Goal: Navigation & Orientation: Find specific page/section

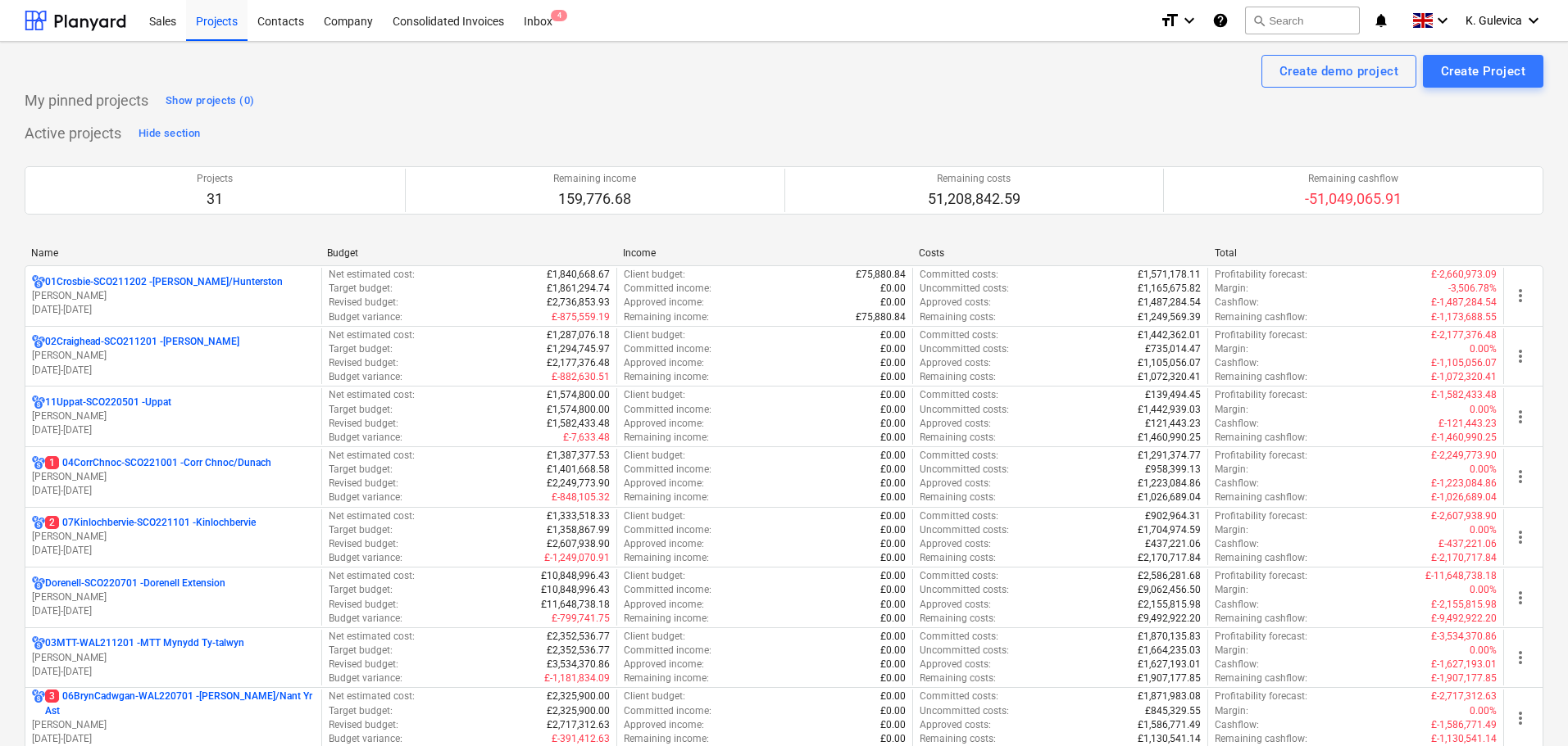
click at [116, 302] on div "01Crosbie-SCO211202 - [PERSON_NAME]/Hunterston [PERSON_NAME] [DATE] - [DATE]" at bounding box center [173, 296] width 282 height 42
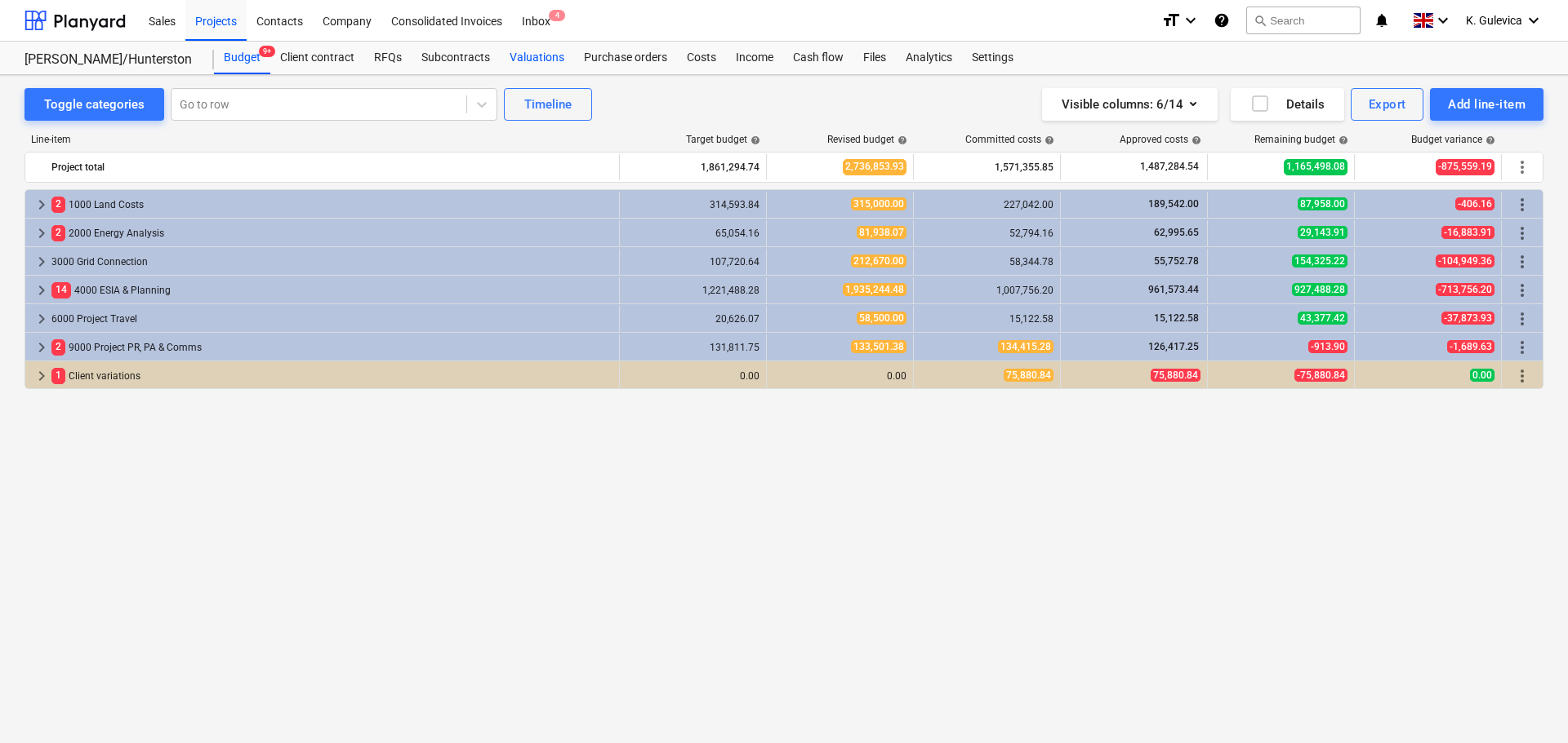
click at [535, 57] on div "Valuations" at bounding box center [536, 58] width 74 height 33
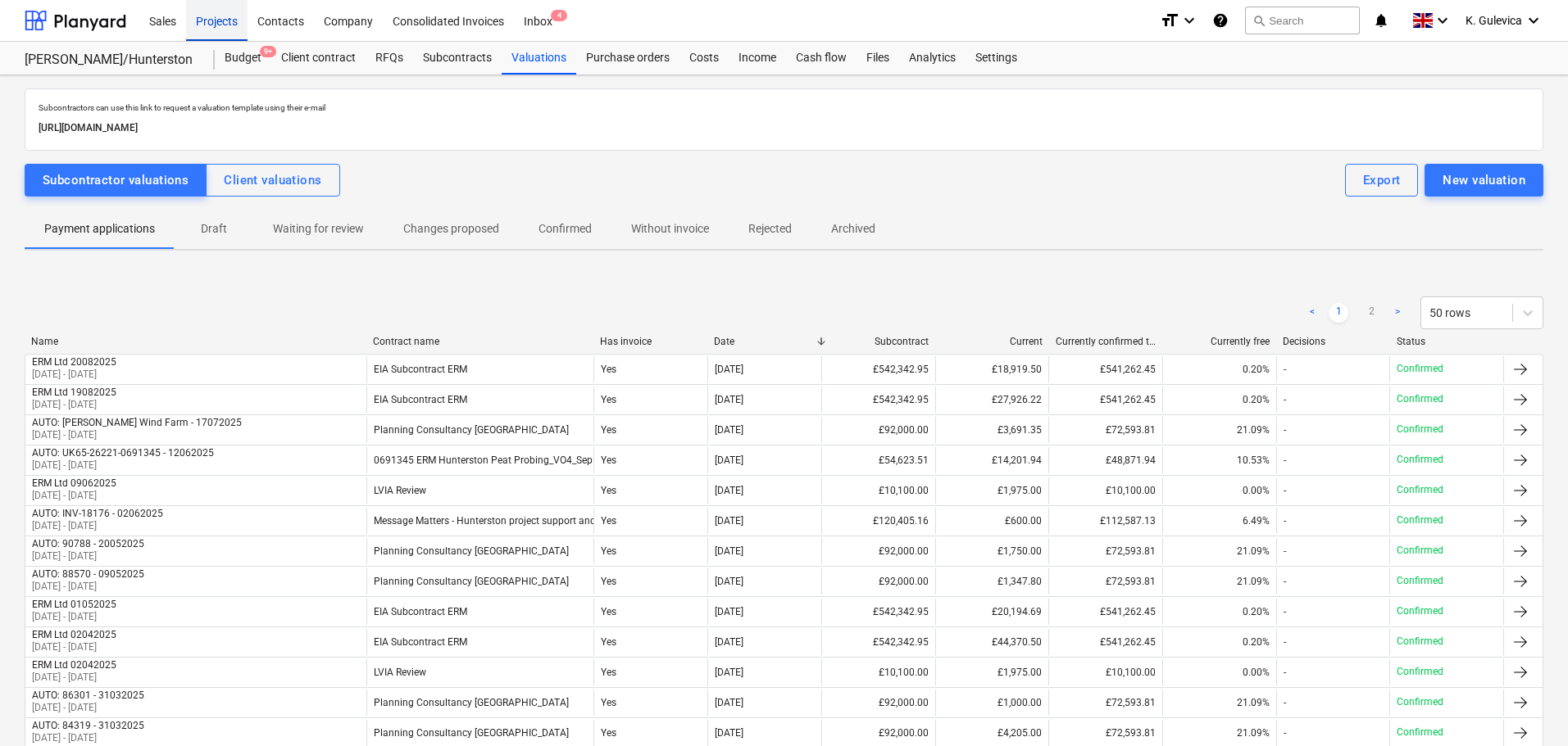
click at [217, 19] on div "Projects" at bounding box center [216, 20] width 61 height 42
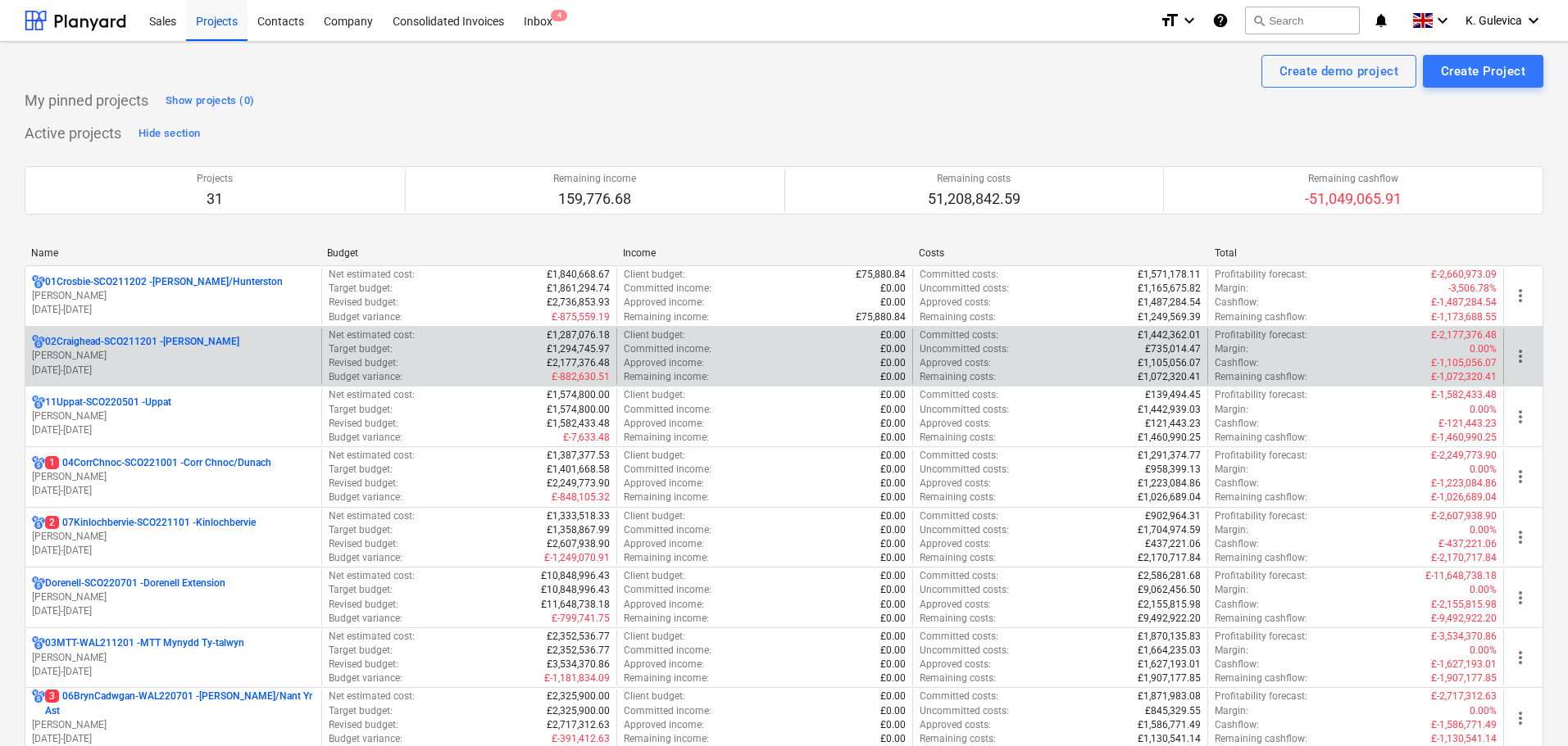
click at [133, 353] on p "[PERSON_NAME]" at bounding box center [173, 356] width 282 height 14
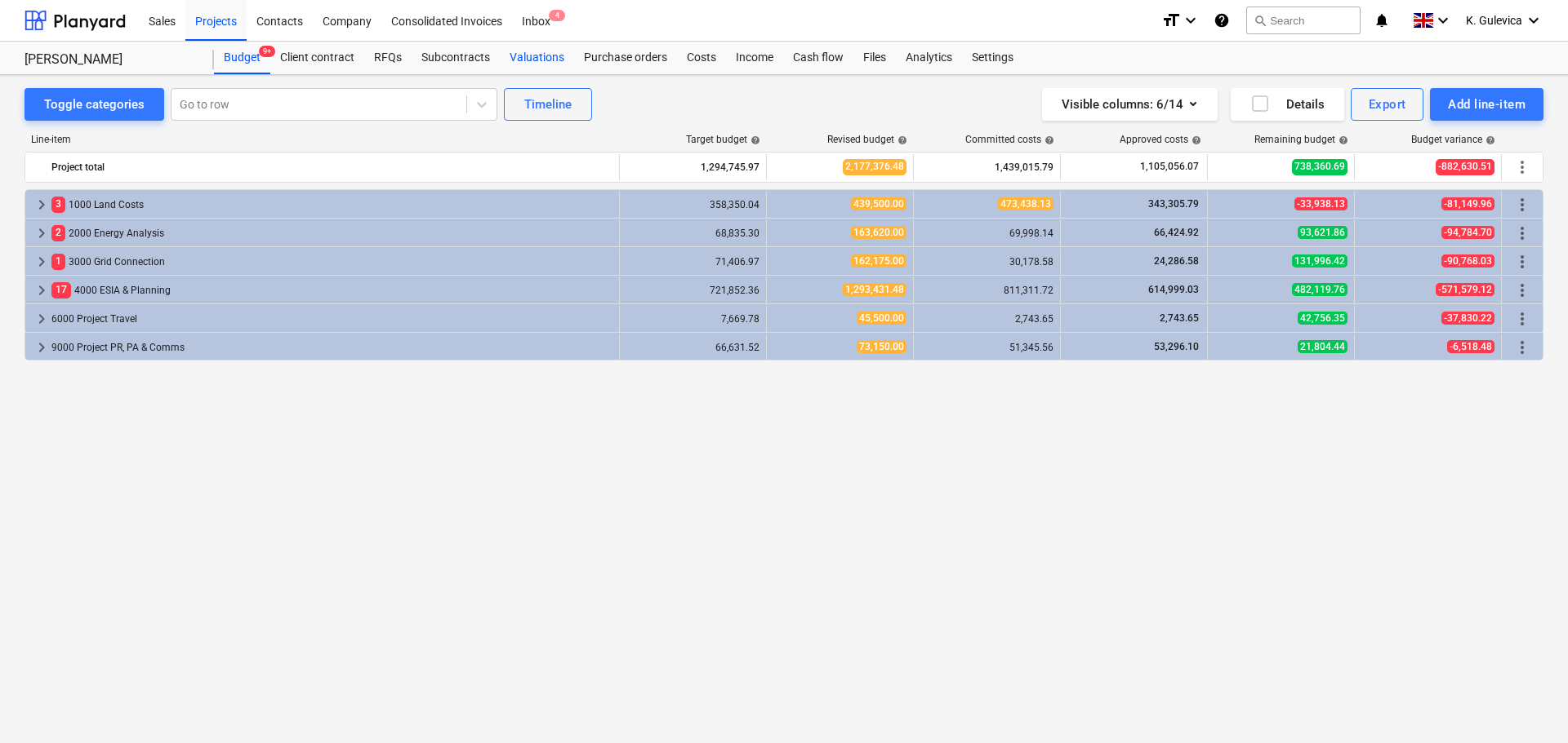
click at [532, 51] on div "Valuations" at bounding box center [536, 58] width 74 height 33
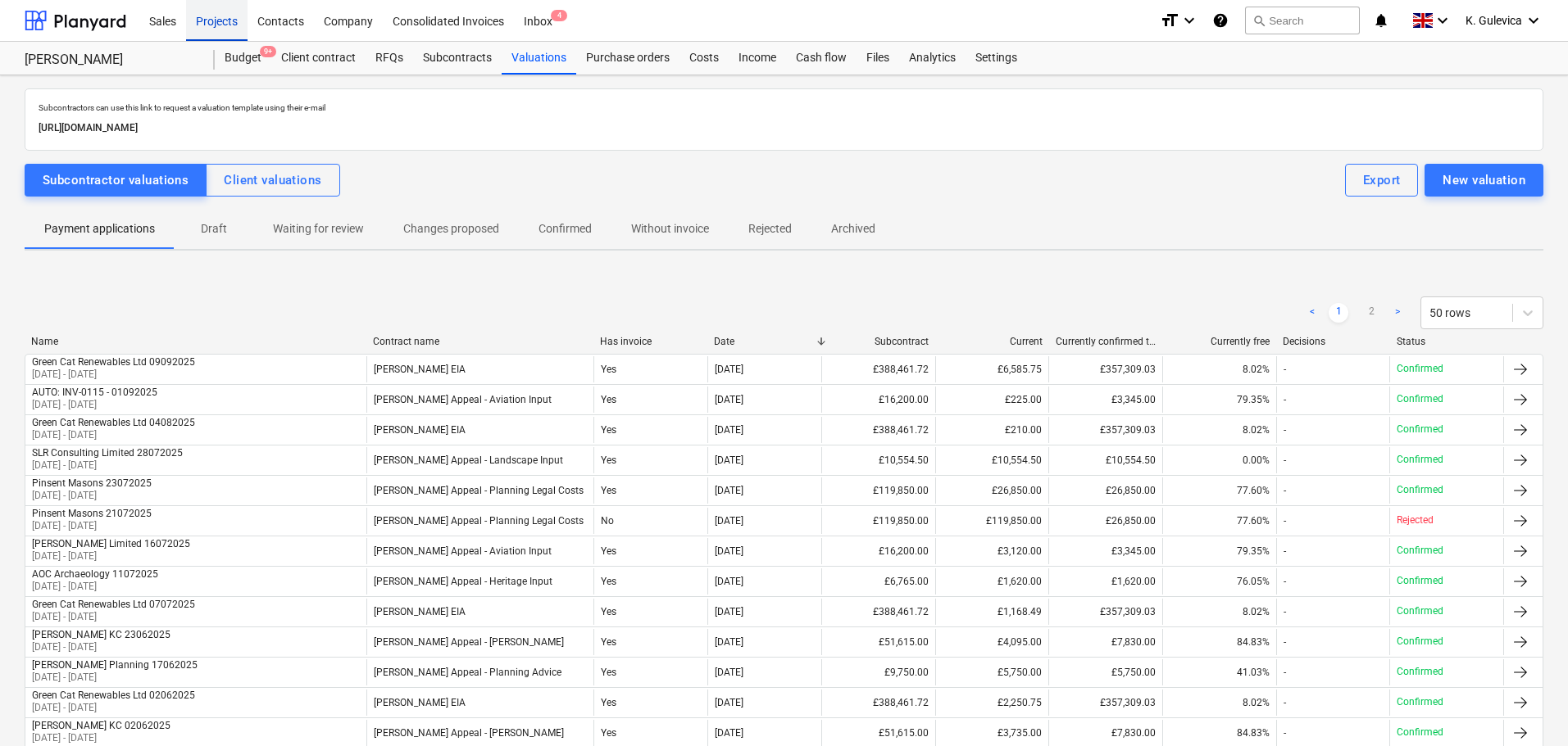
click at [193, 7] on div "Projects" at bounding box center [216, 20] width 61 height 42
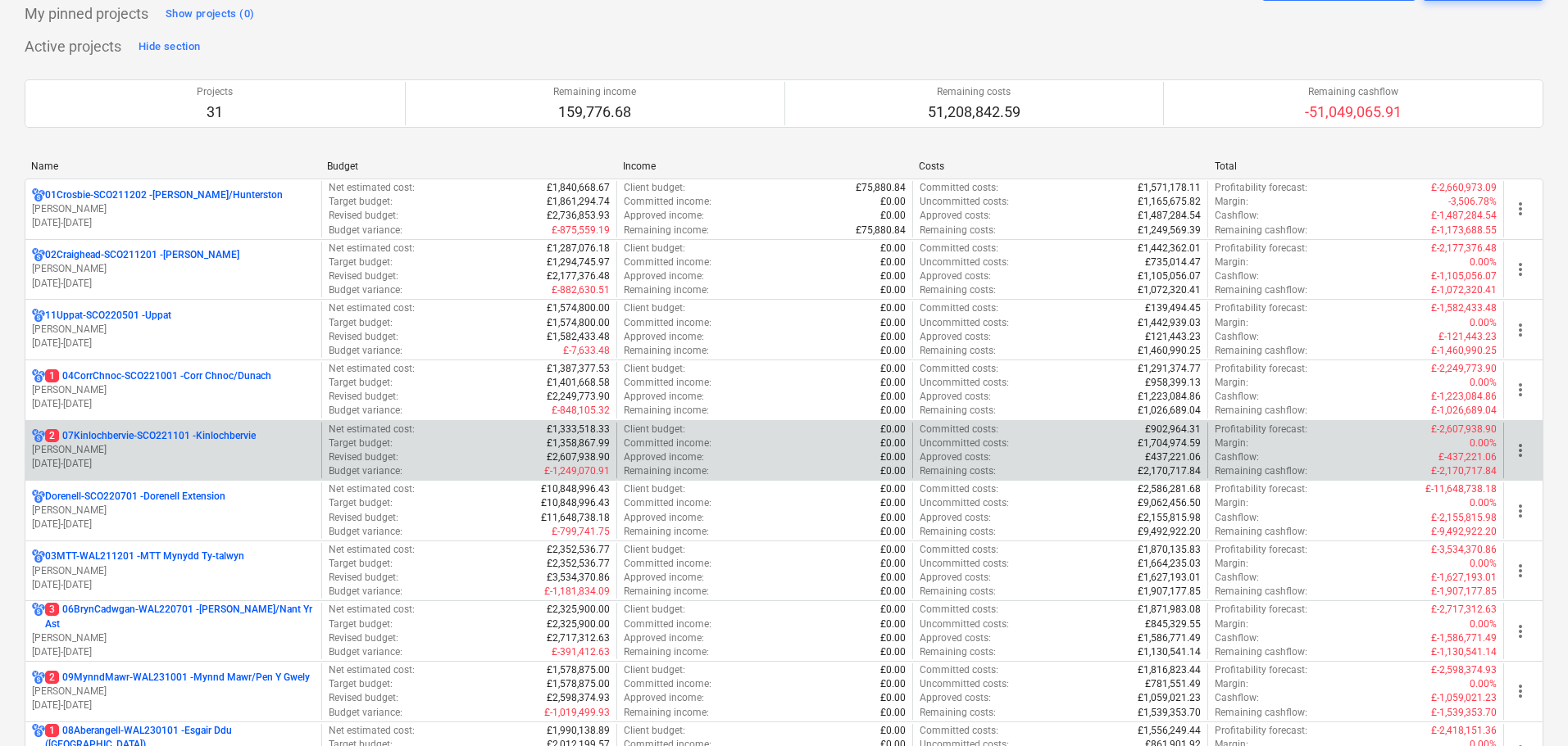
scroll to position [246, 0]
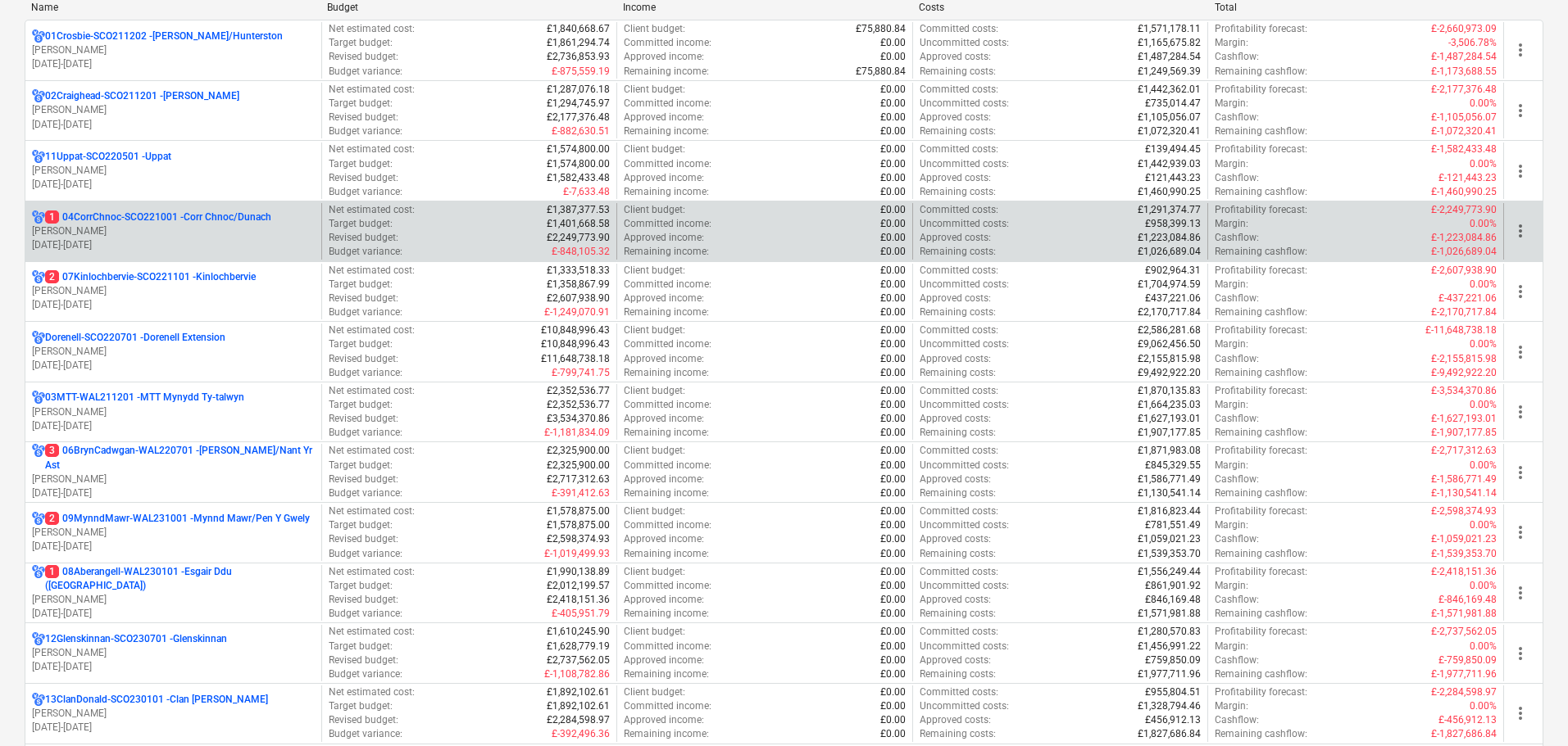
click at [169, 215] on p "1 04CorrChnoc-SCO221001 - Corr Chnoc/Dunach" at bounding box center [158, 217] width 226 height 14
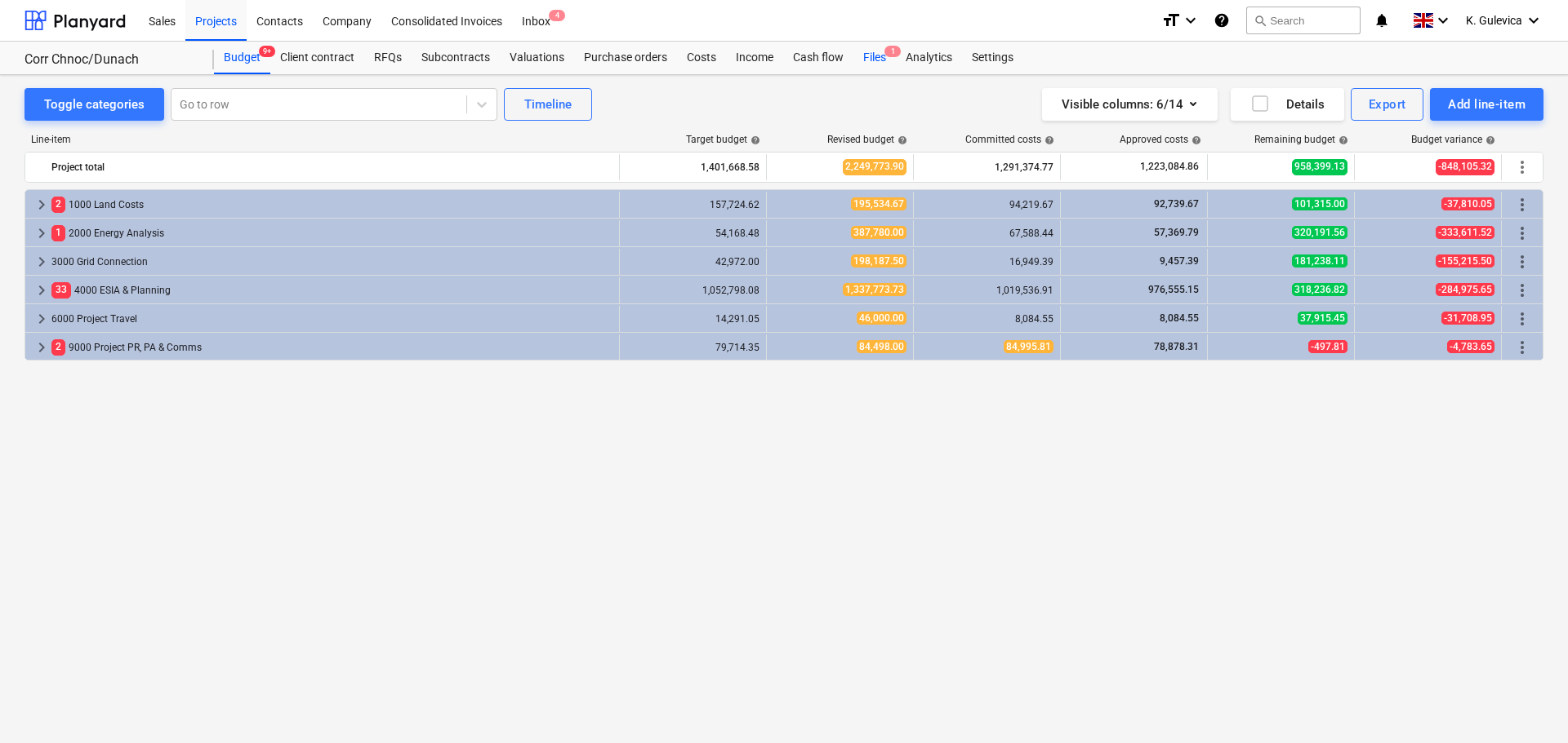
click at [875, 54] on div "Files 1" at bounding box center [874, 58] width 42 height 33
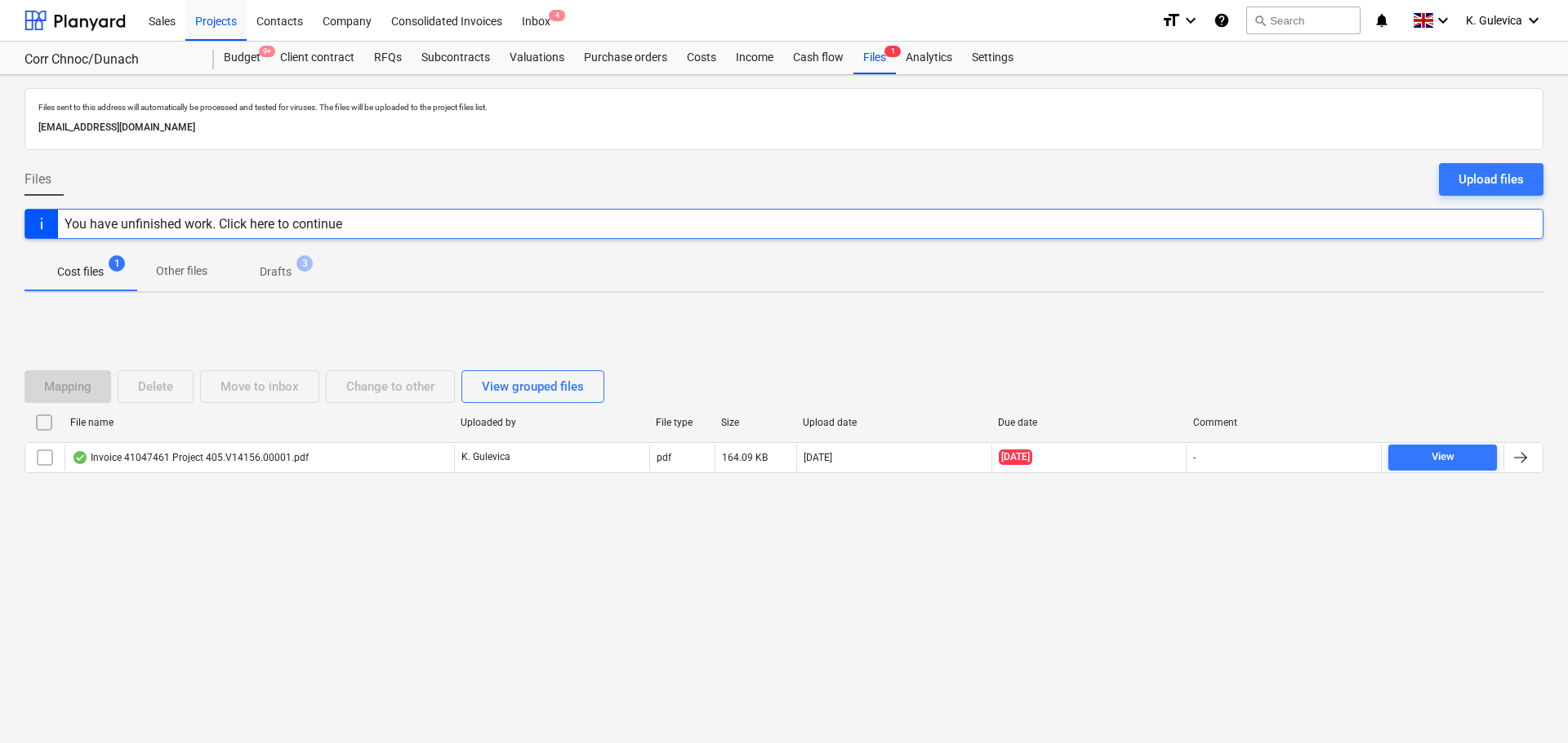
click at [268, 259] on span "Drafts 3" at bounding box center [276, 272] width 97 height 29
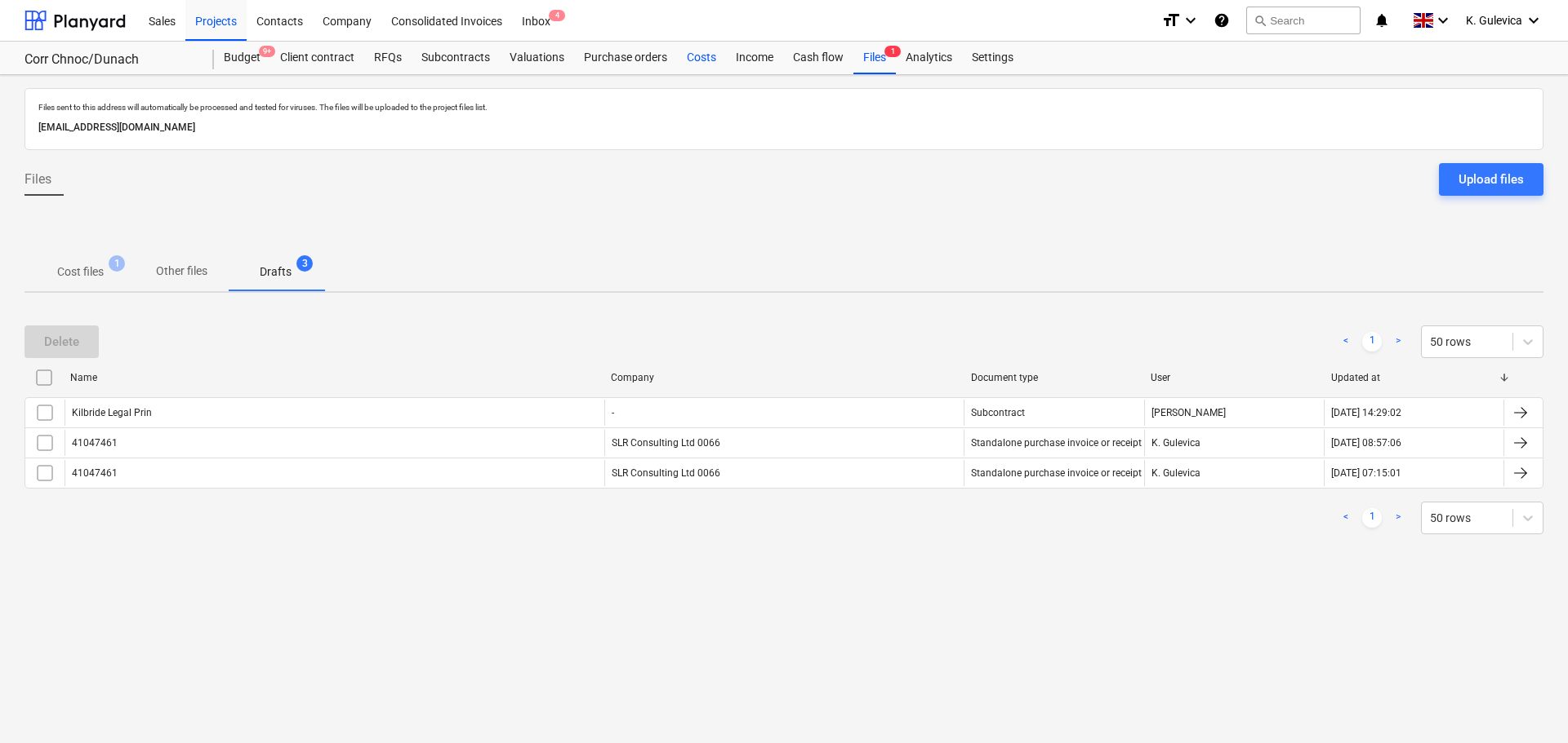
click at [690, 58] on div "Costs" at bounding box center [701, 58] width 49 height 33
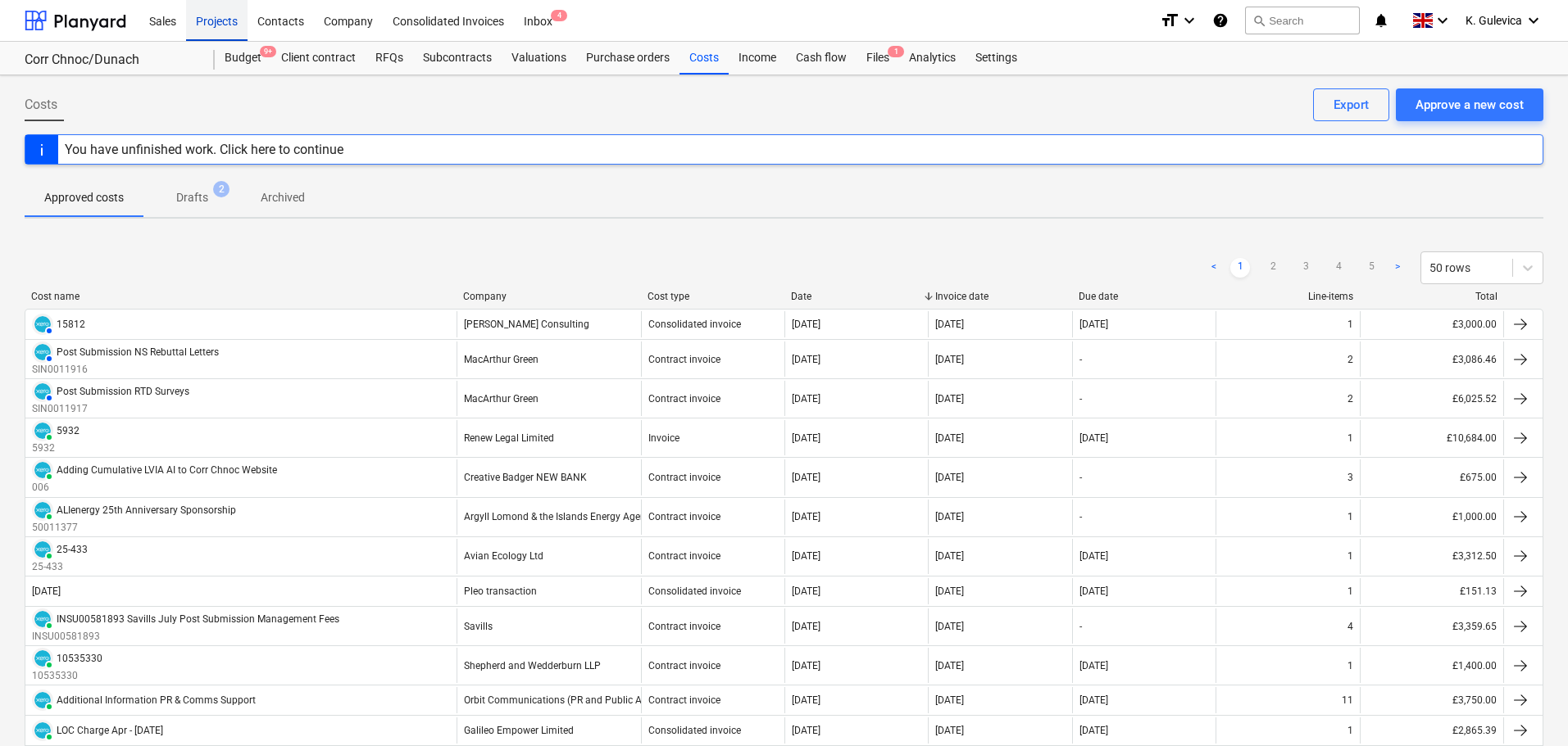
click at [210, 40] on div "Projects" at bounding box center [216, 20] width 61 height 42
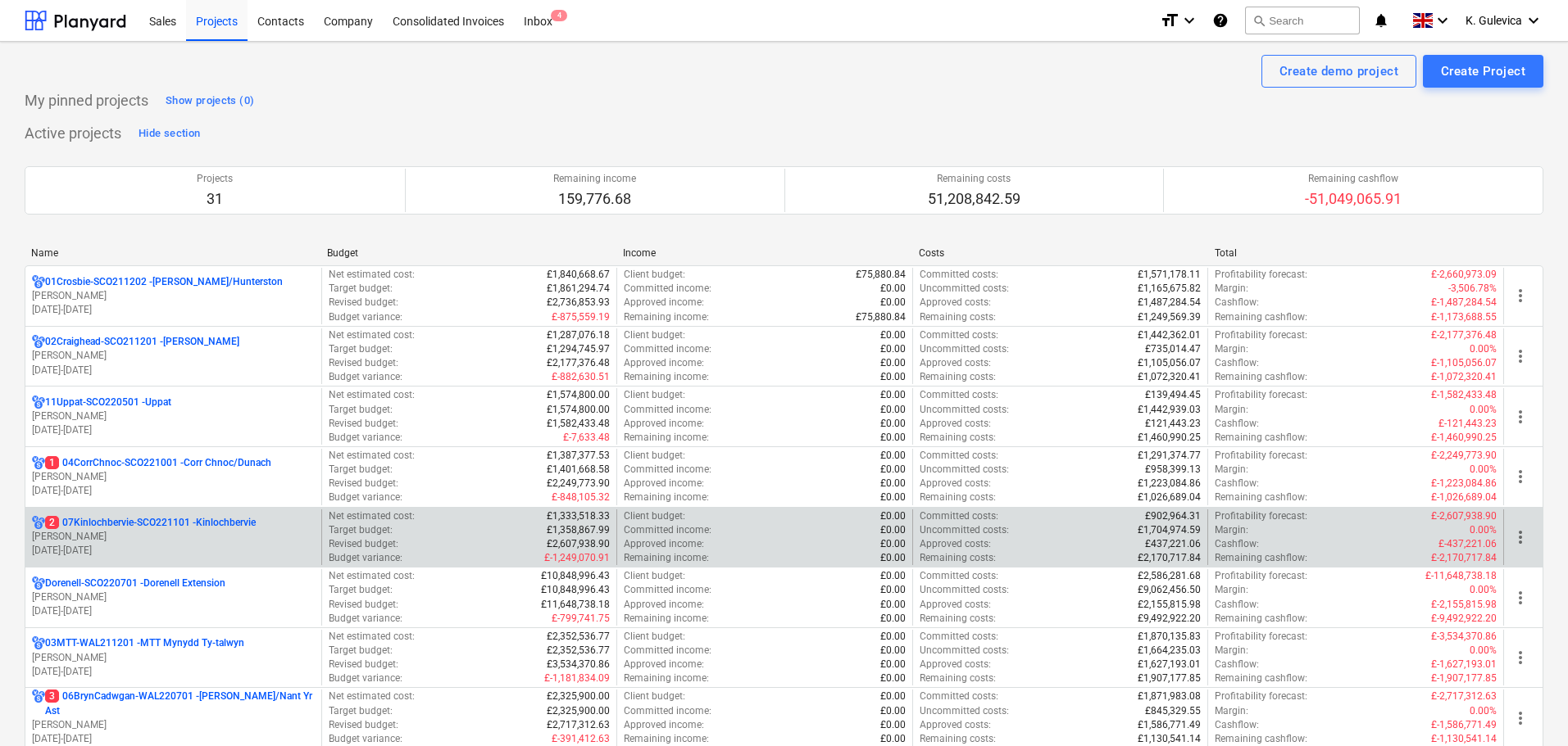
click at [171, 521] on p "2 07Kinlochbervie-SCO221101 - Kinlochbervie" at bounding box center [150, 522] width 211 height 14
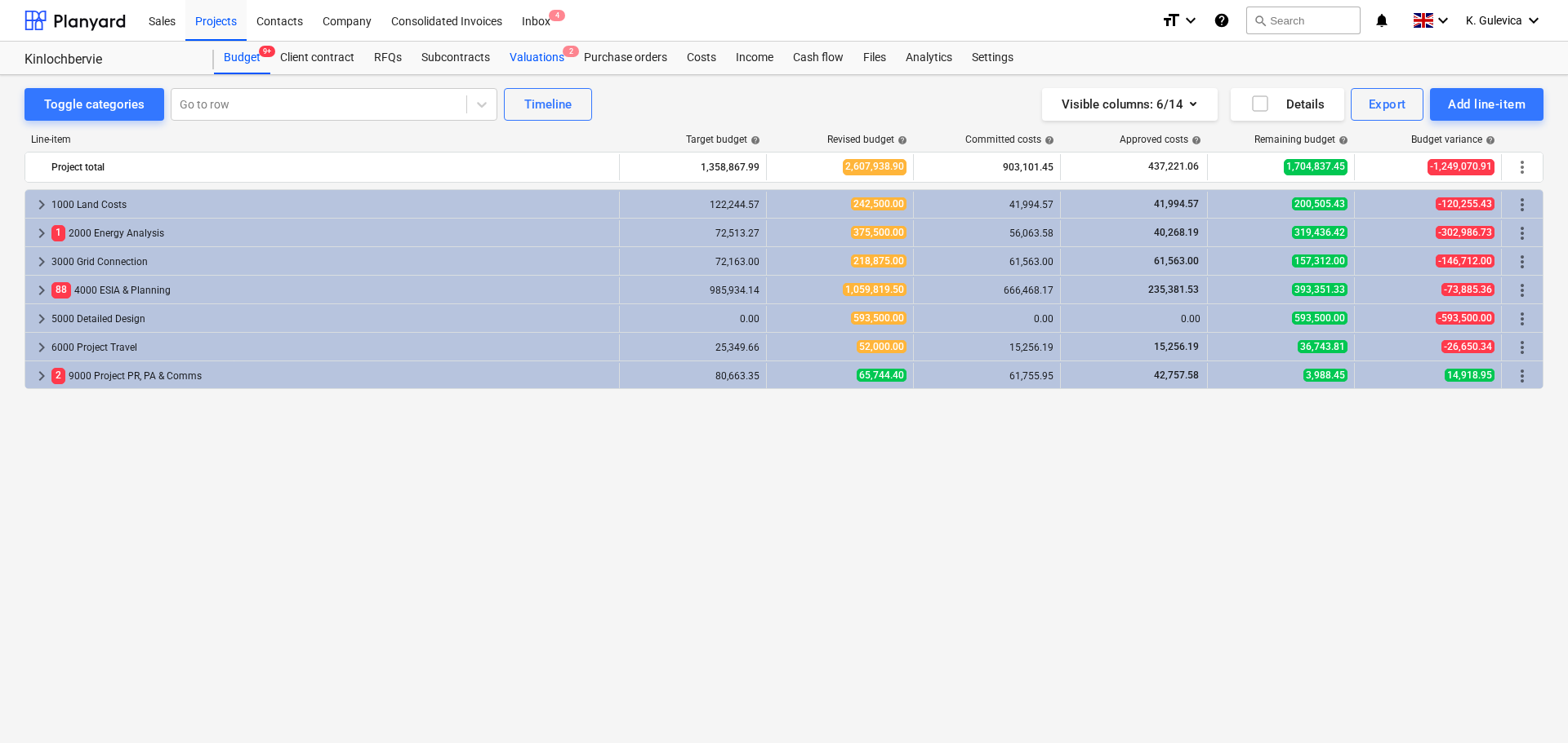
click at [535, 58] on div "Valuations 2" at bounding box center [536, 58] width 74 height 33
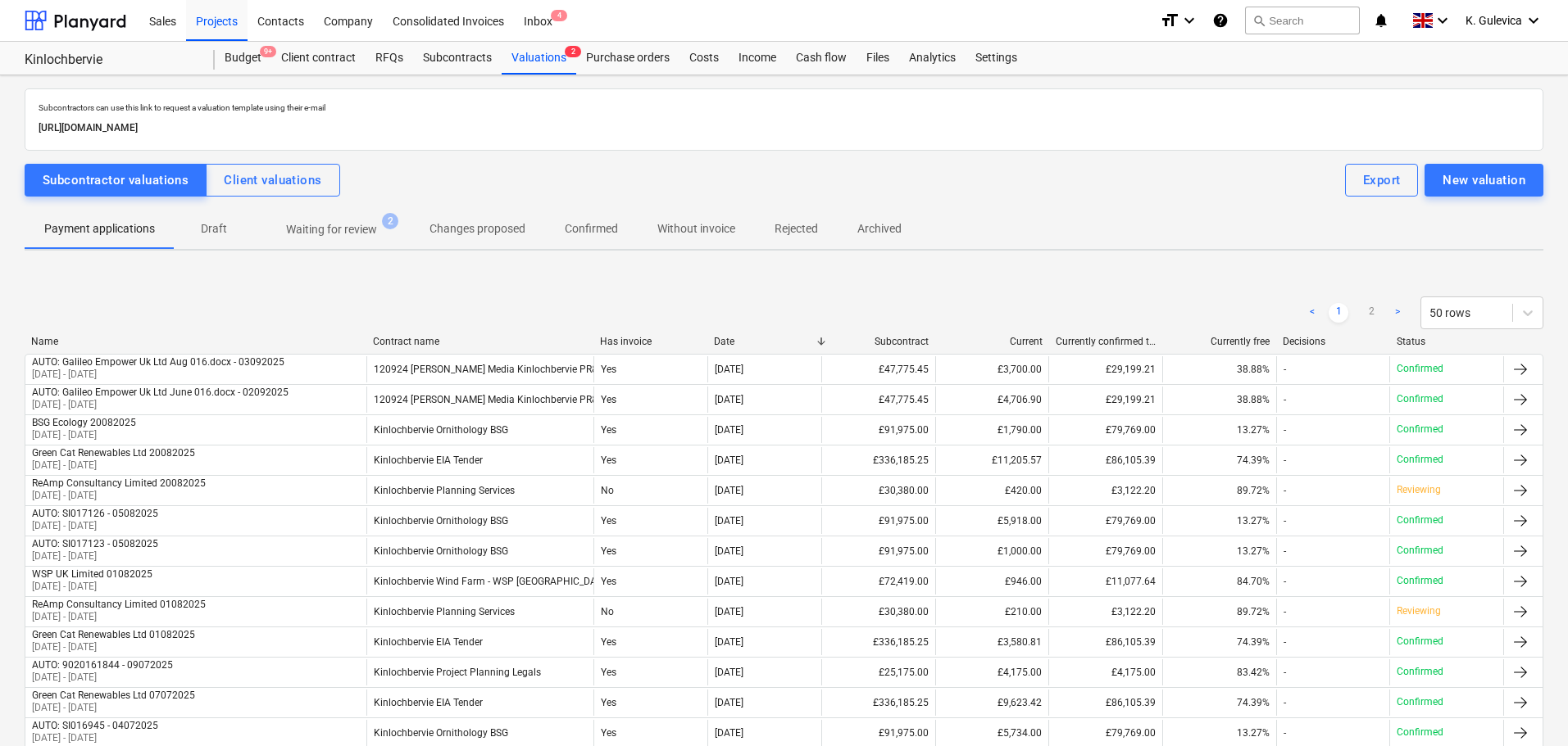
click at [690, 233] on p "Without invoice" at bounding box center [696, 229] width 78 height 17
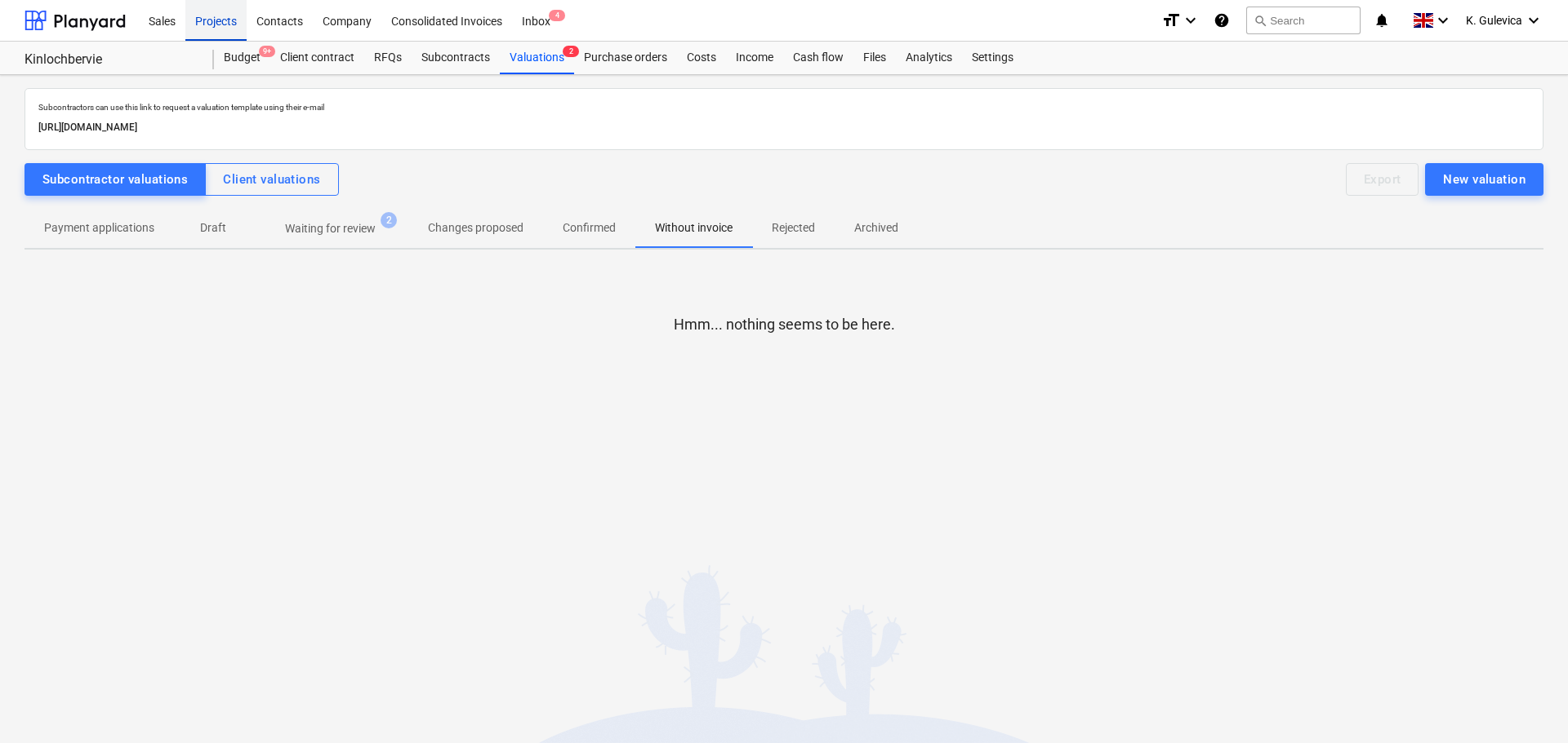
click at [192, 14] on div "Projects" at bounding box center [216, 20] width 61 height 42
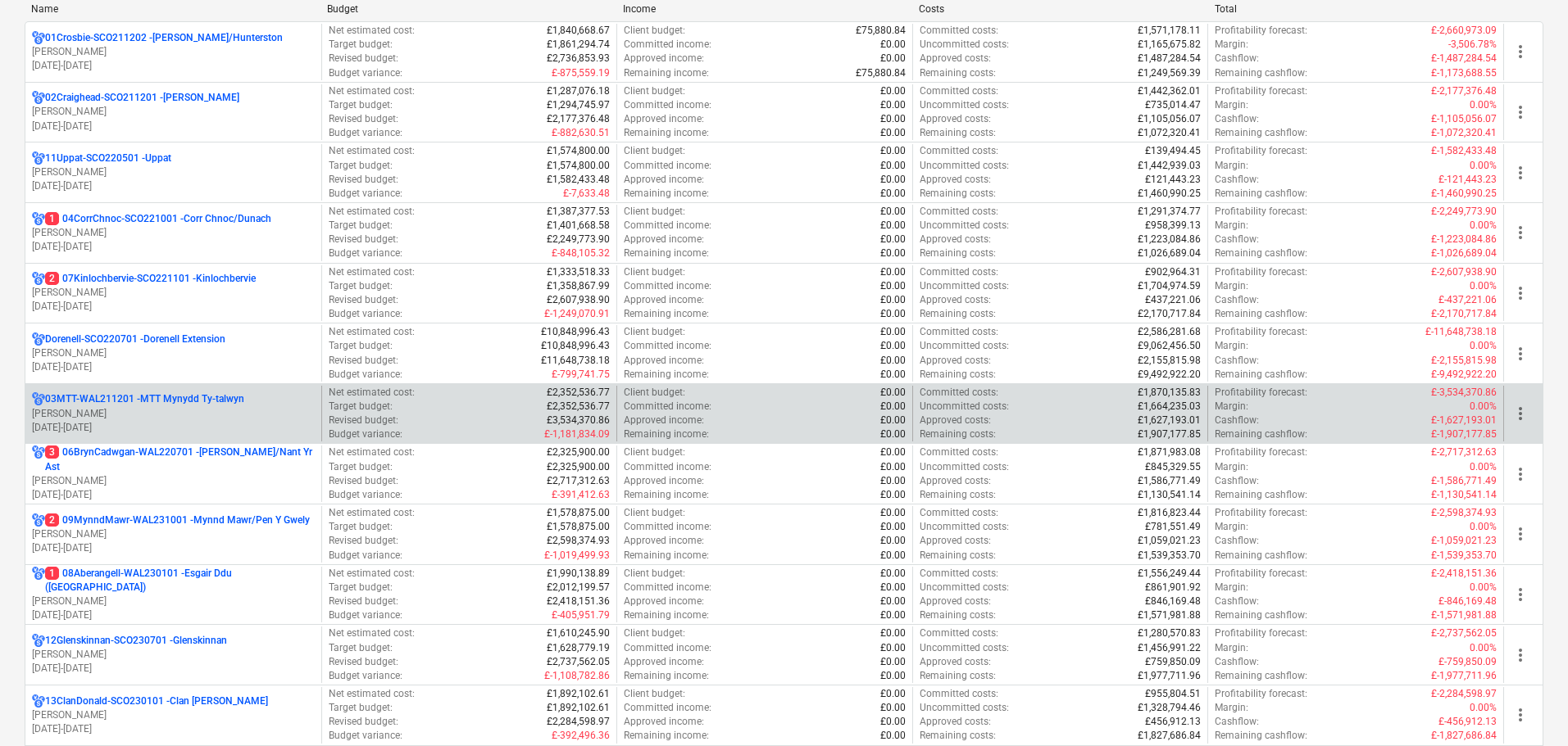
scroll to position [246, 0]
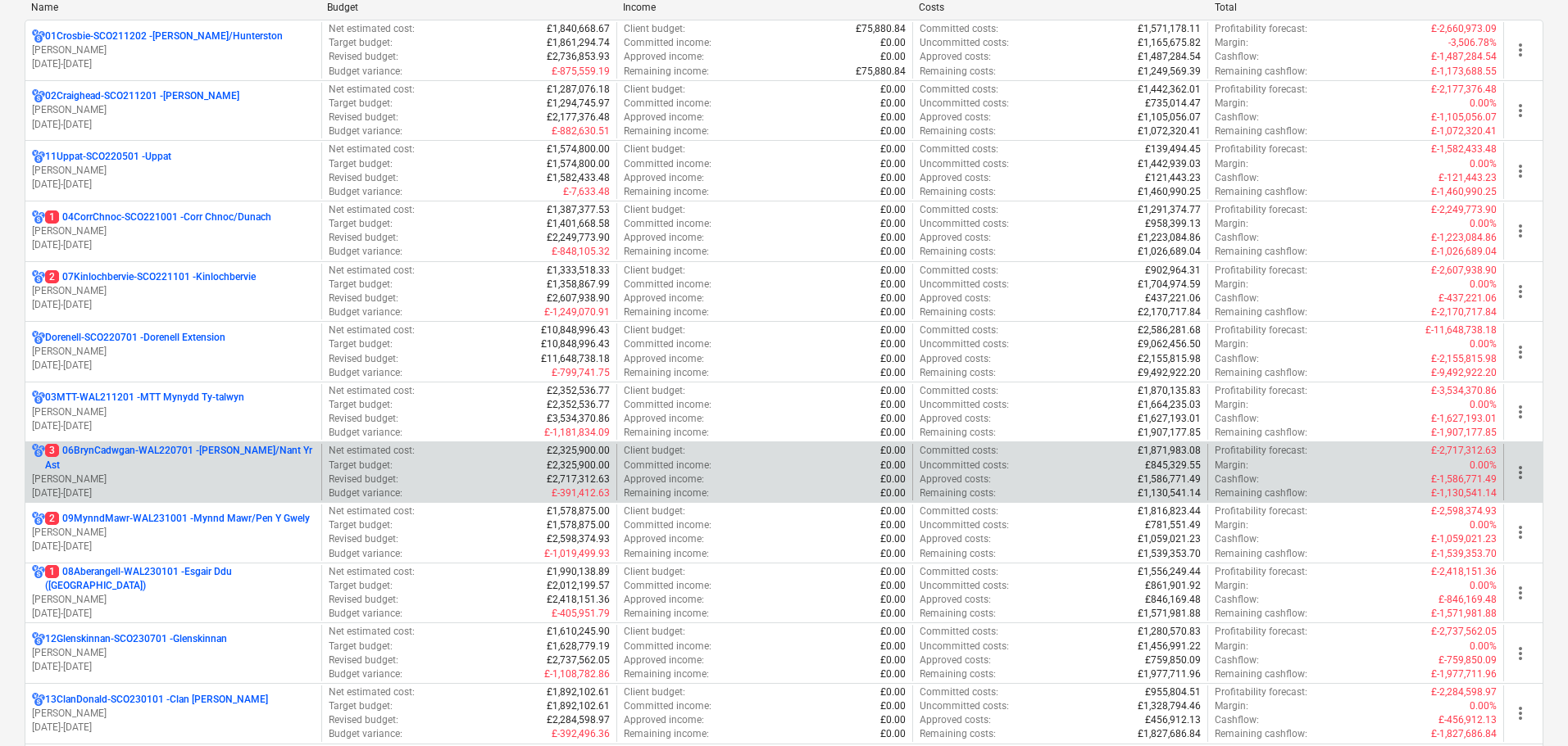
click at [219, 454] on p "3 06BrynCadwgan-WAL220701 - [PERSON_NAME]/Nant Yr Ast" at bounding box center [180, 458] width 270 height 27
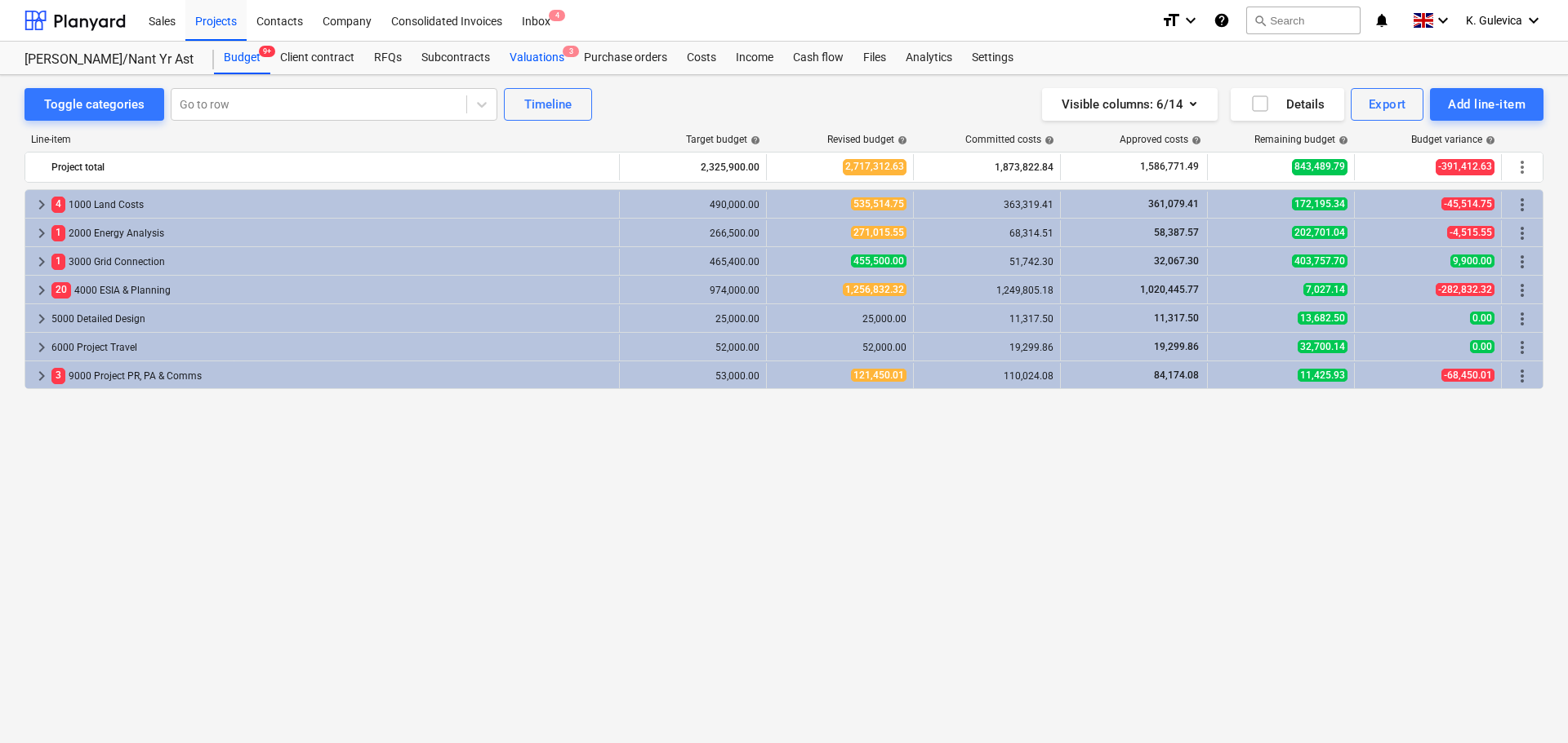
click at [531, 62] on div "Valuations 3" at bounding box center [536, 58] width 74 height 33
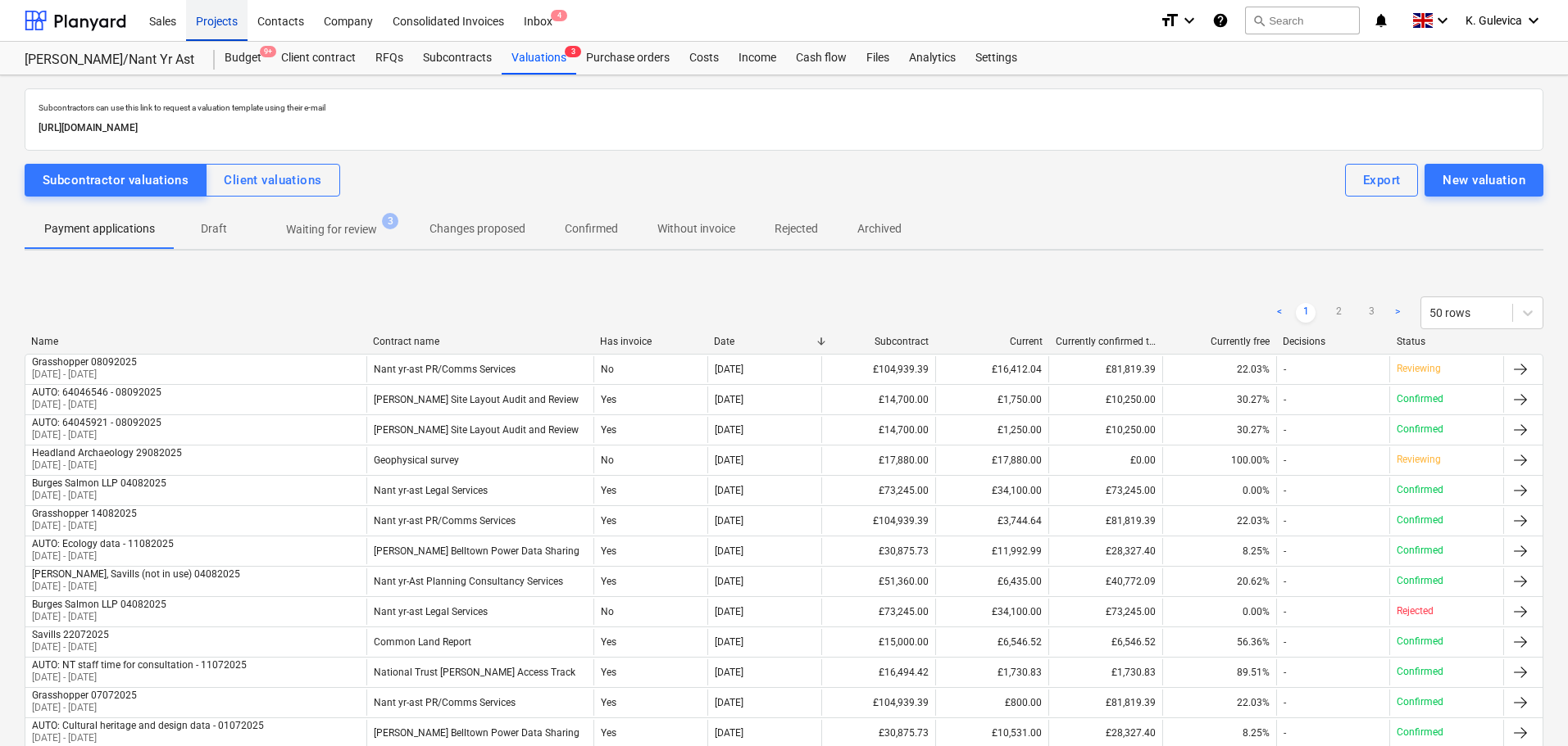
click at [212, 16] on div "Projects" at bounding box center [216, 20] width 61 height 42
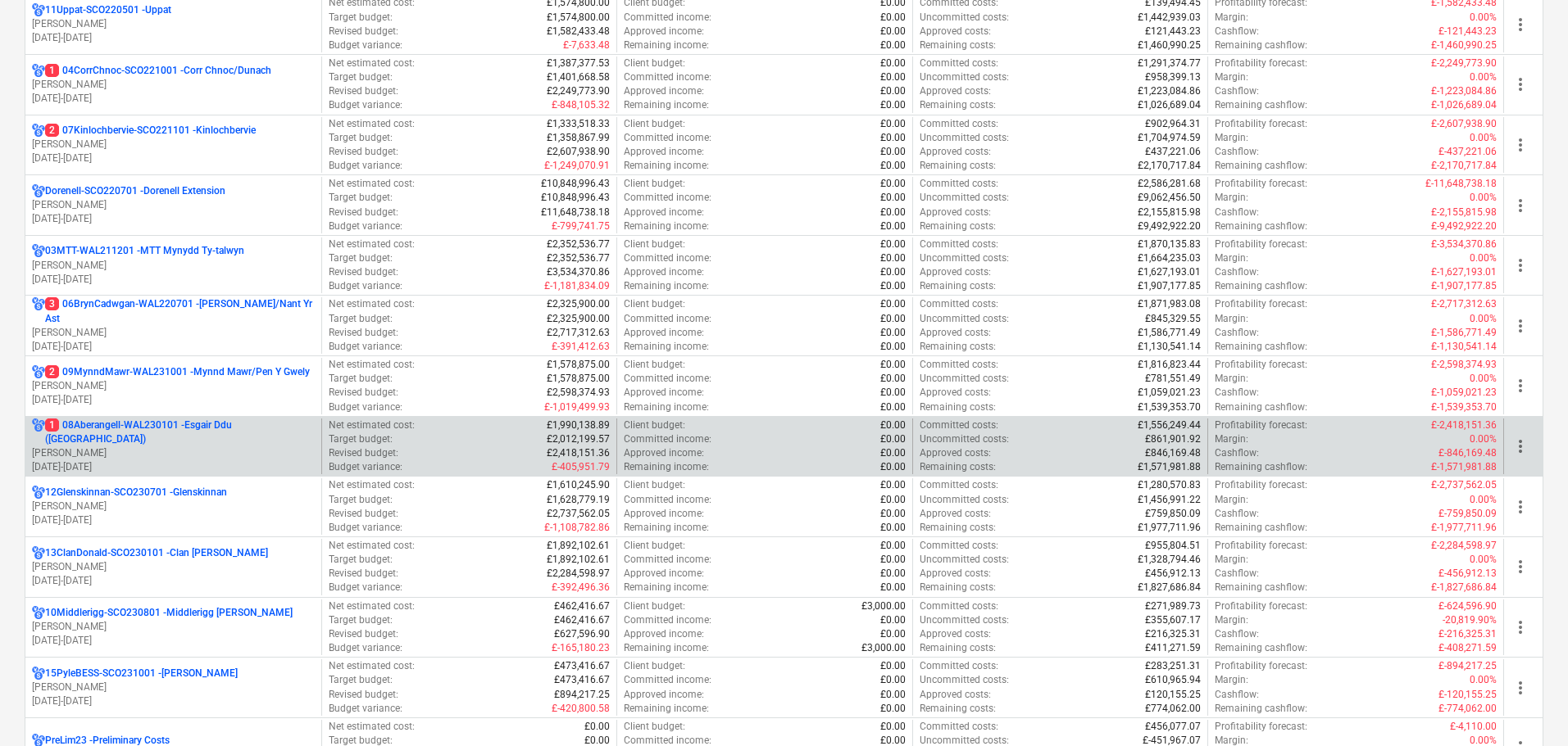
scroll to position [410, 0]
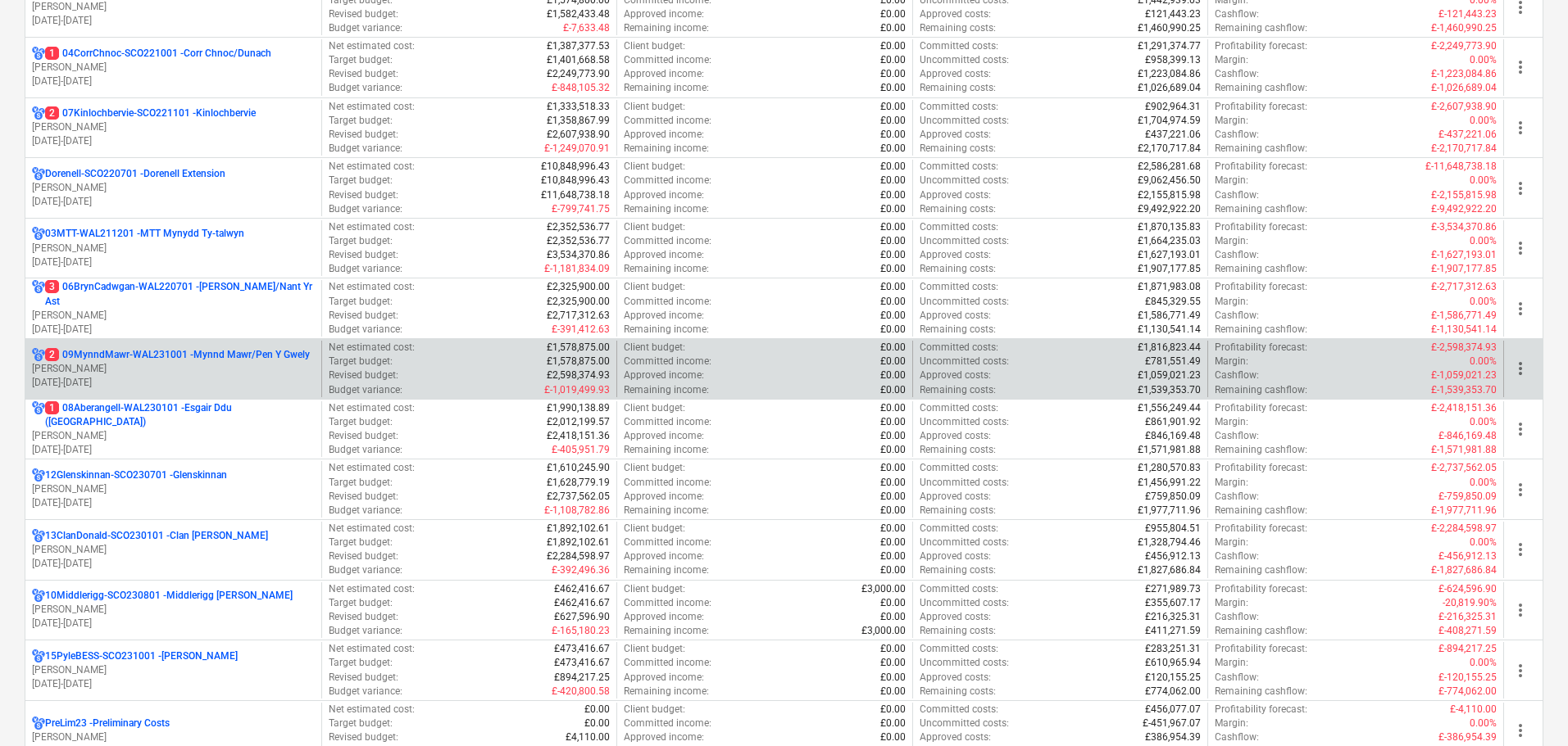
click at [132, 364] on p "[PERSON_NAME]" at bounding box center [173, 368] width 282 height 14
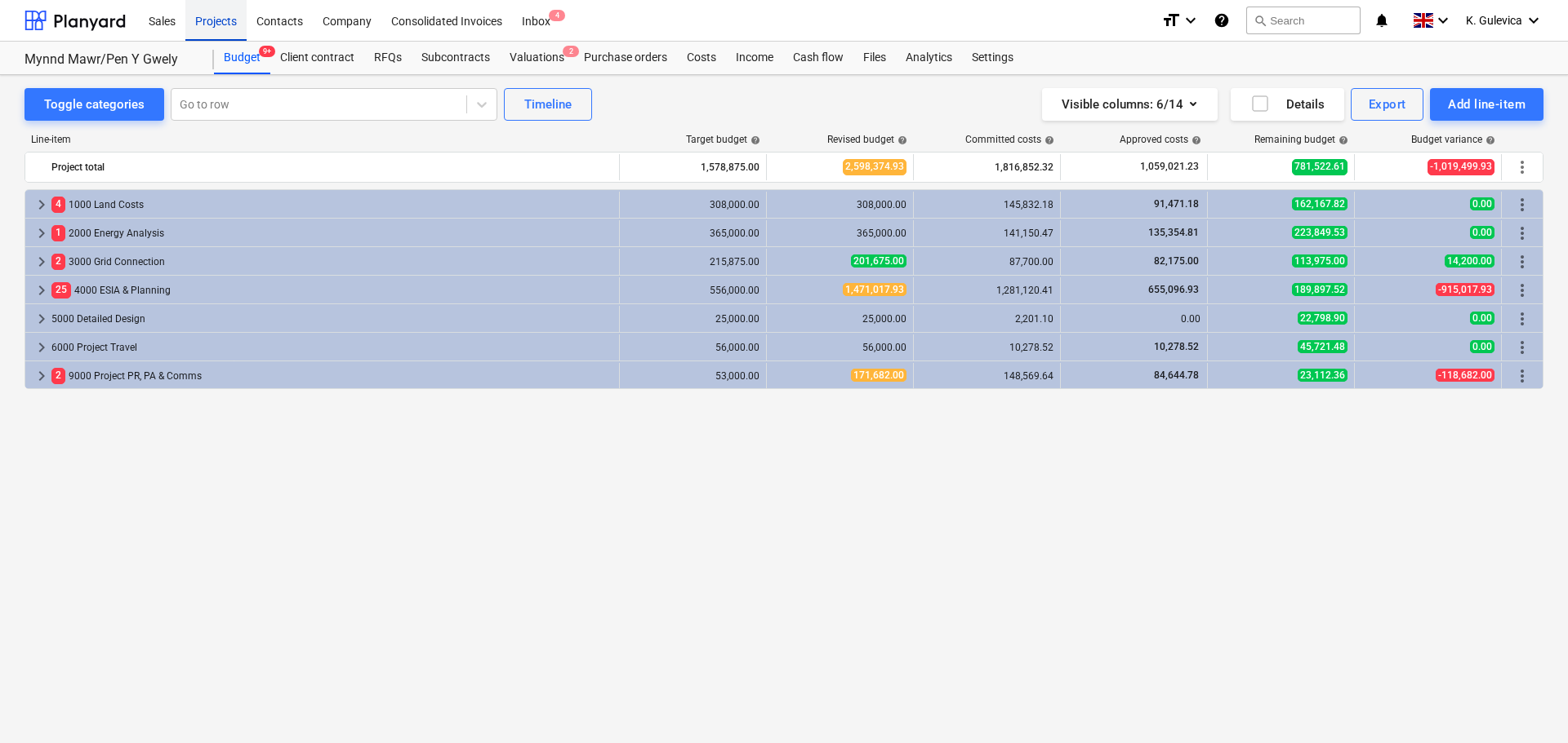
click at [212, 26] on div "Projects" at bounding box center [216, 20] width 61 height 42
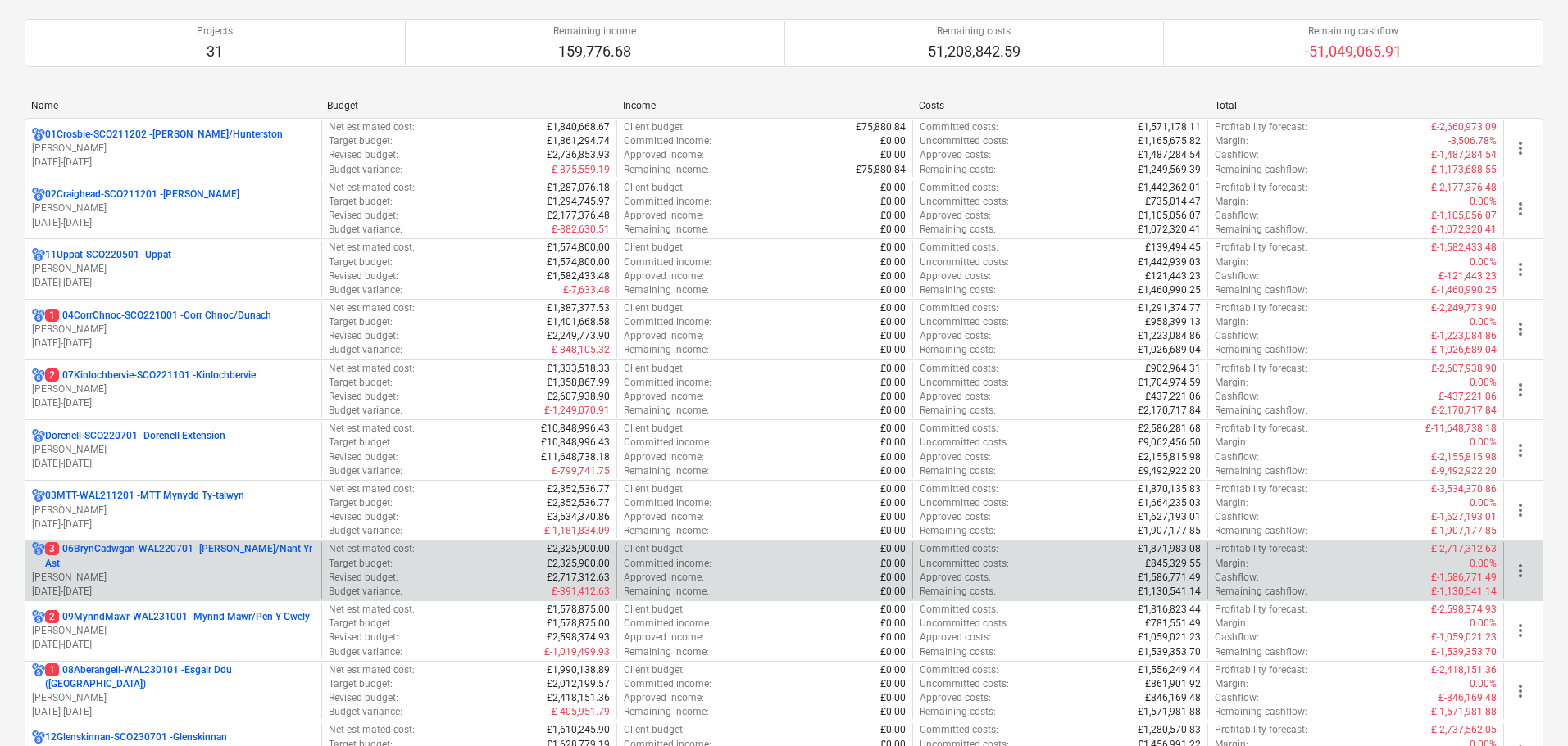
scroll to position [246, 0]
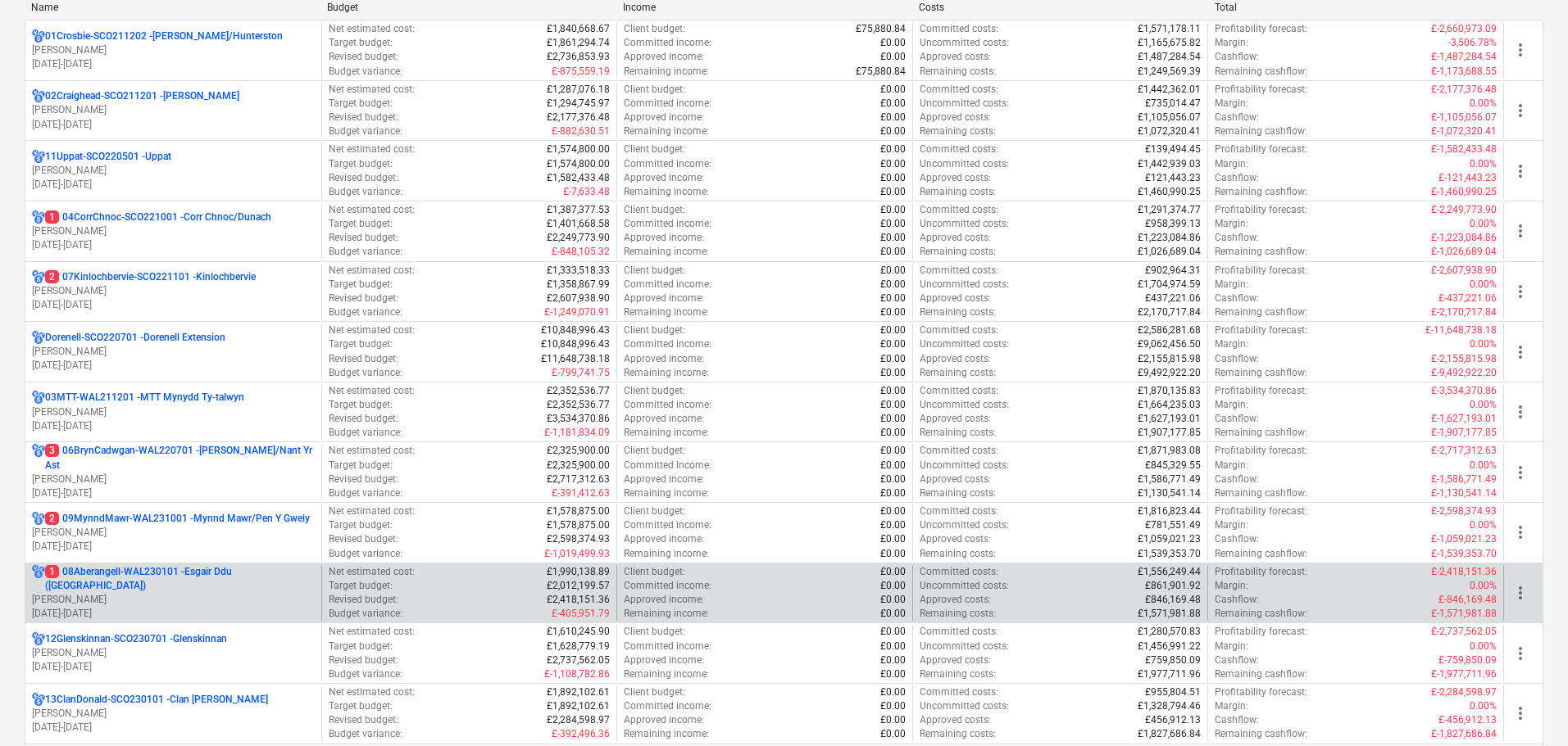
click at [124, 579] on p "1 08Aberangell-WAL230101 - Esgair Ddu ([GEOGRAPHIC_DATA])" at bounding box center [180, 579] width 270 height 27
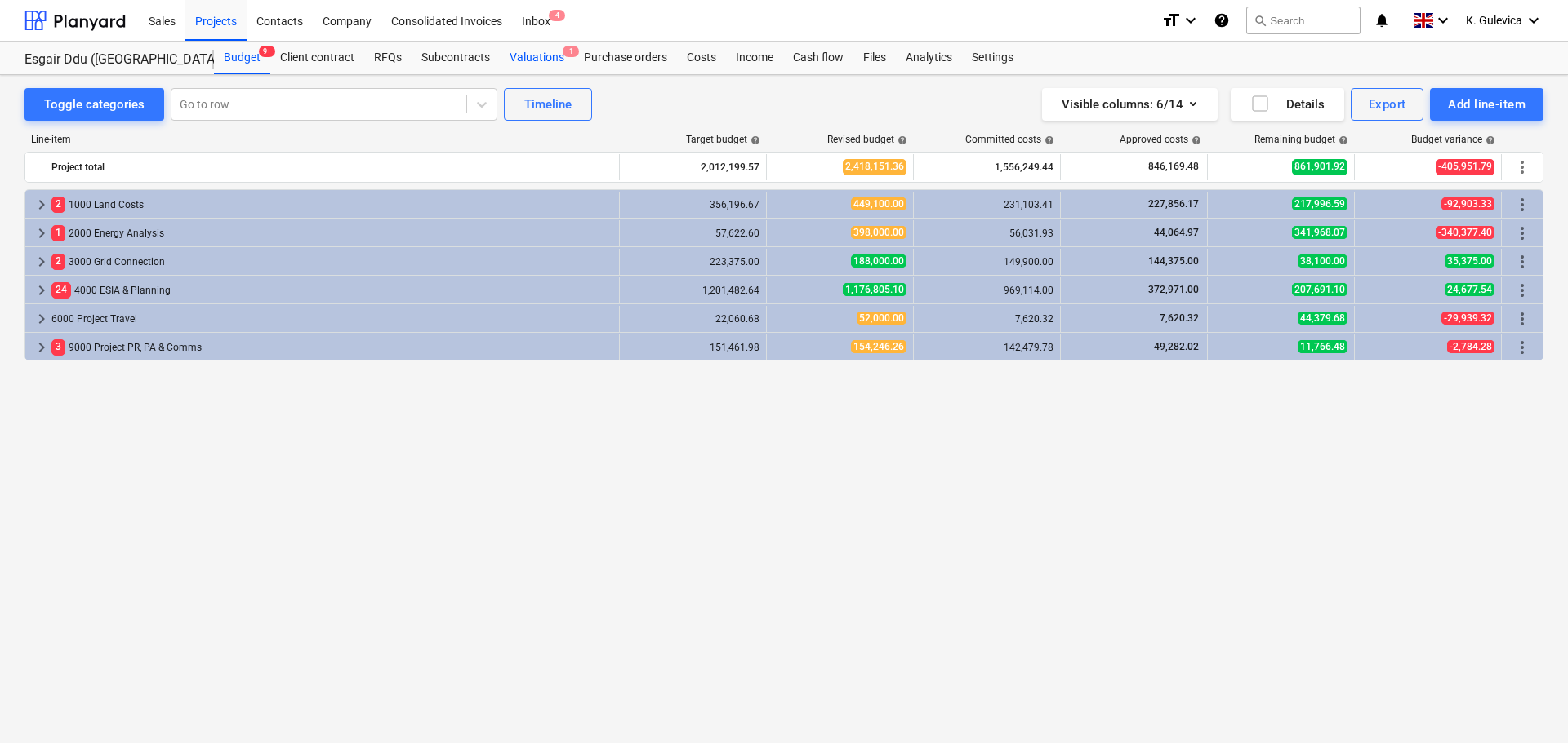
click at [543, 58] on div "Valuations 1" at bounding box center [536, 58] width 74 height 33
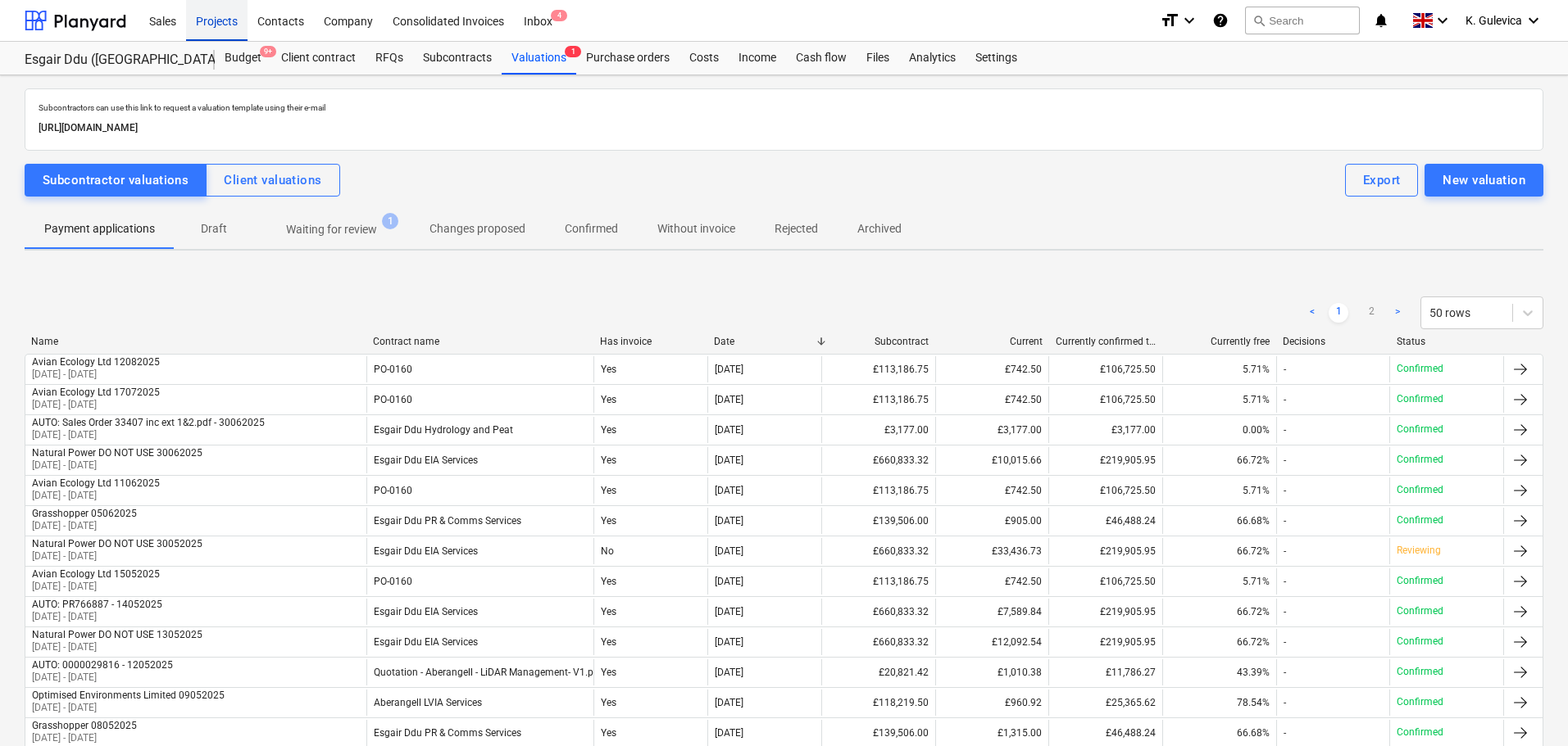
click at [195, 16] on div "Projects" at bounding box center [216, 20] width 61 height 42
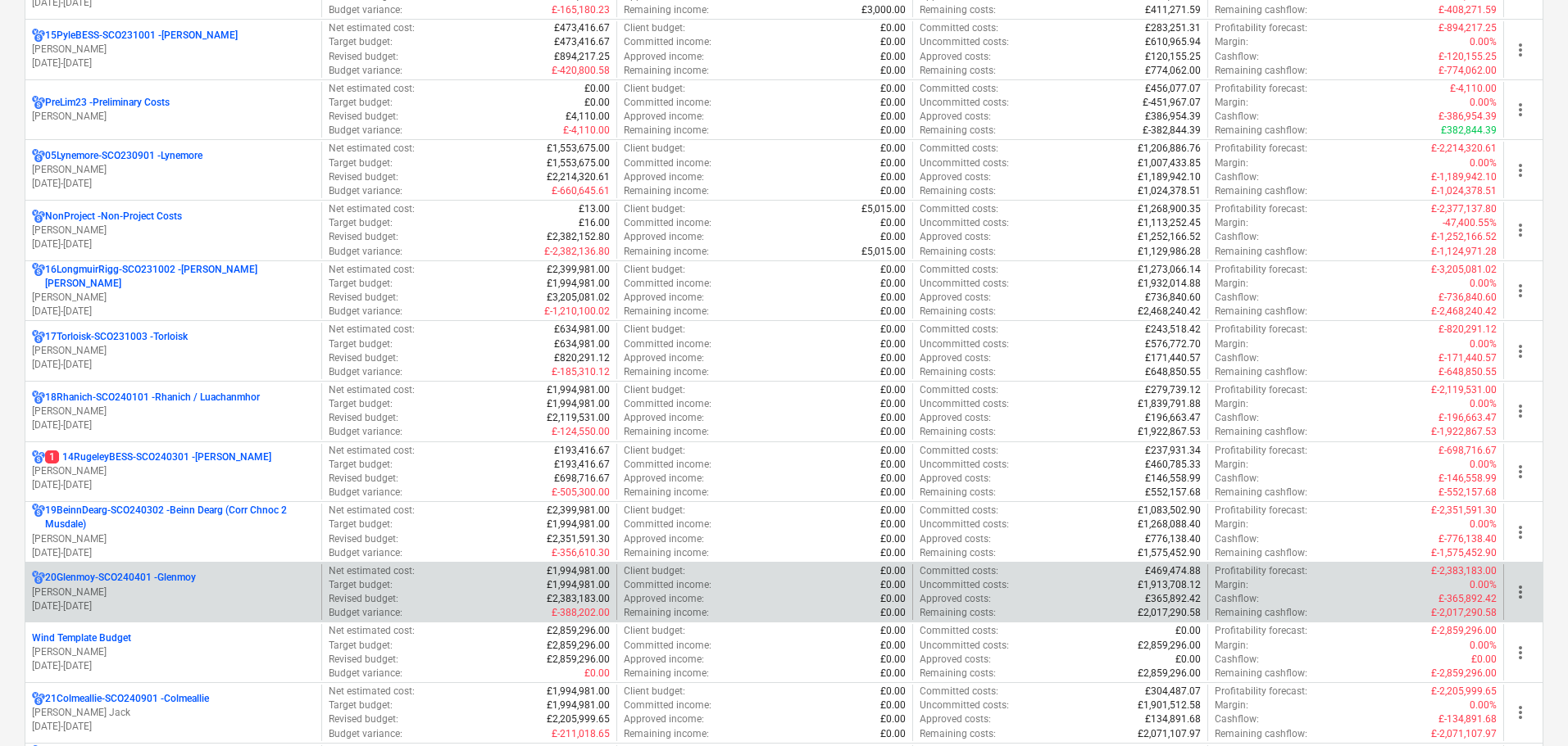
scroll to position [1147, 0]
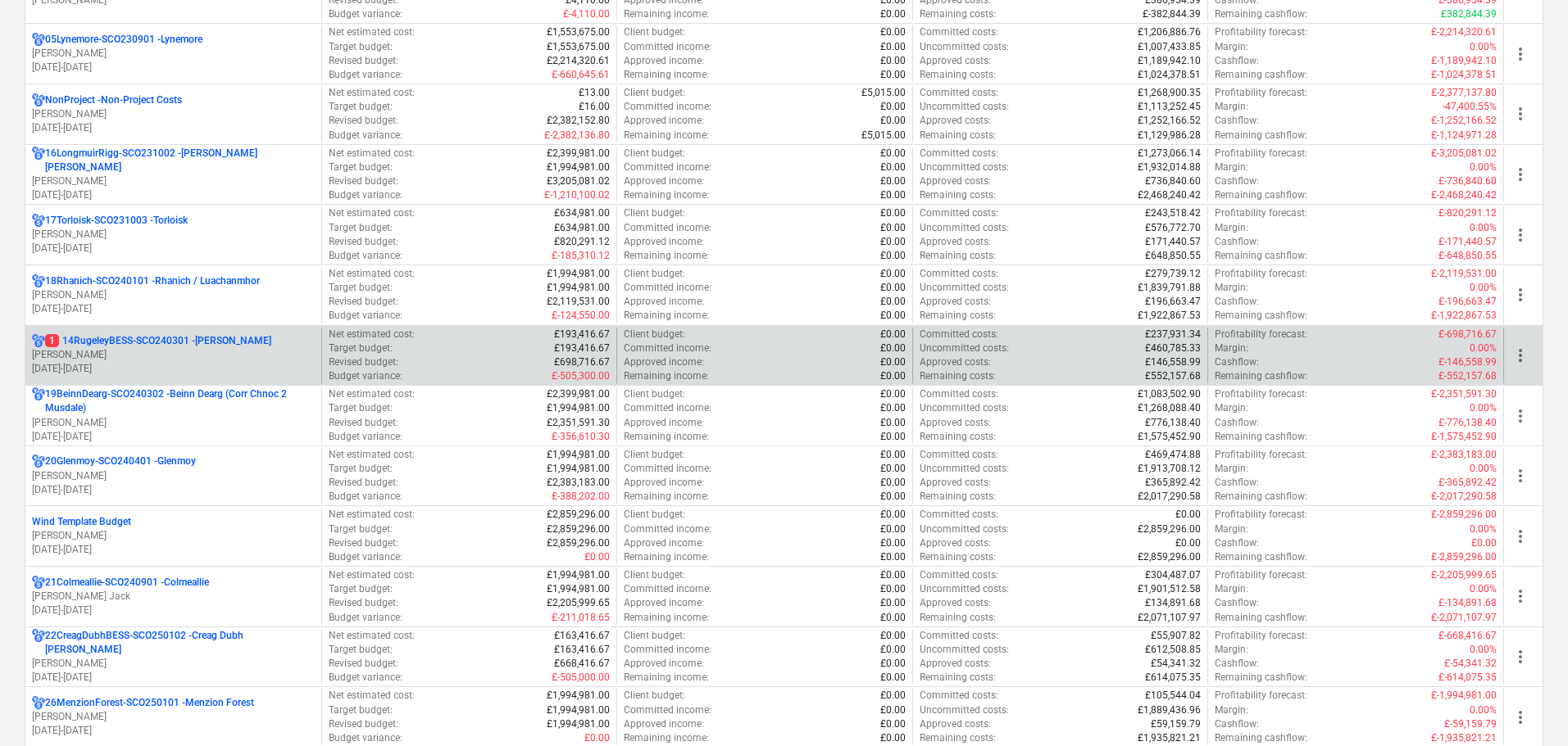
click at [219, 358] on p "[PERSON_NAME]" at bounding box center [173, 355] width 282 height 14
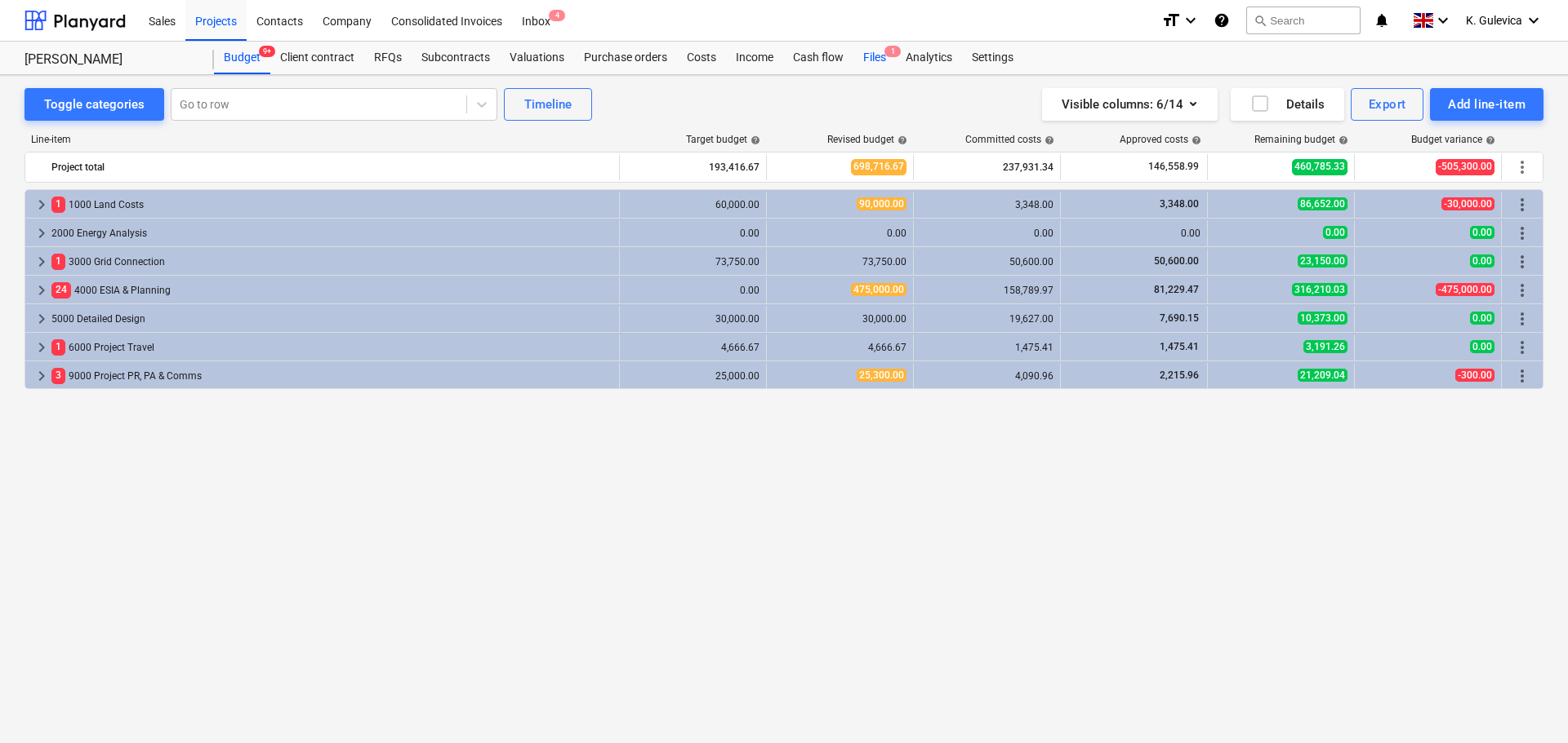
click at [874, 54] on div "Files 1" at bounding box center [874, 58] width 42 height 33
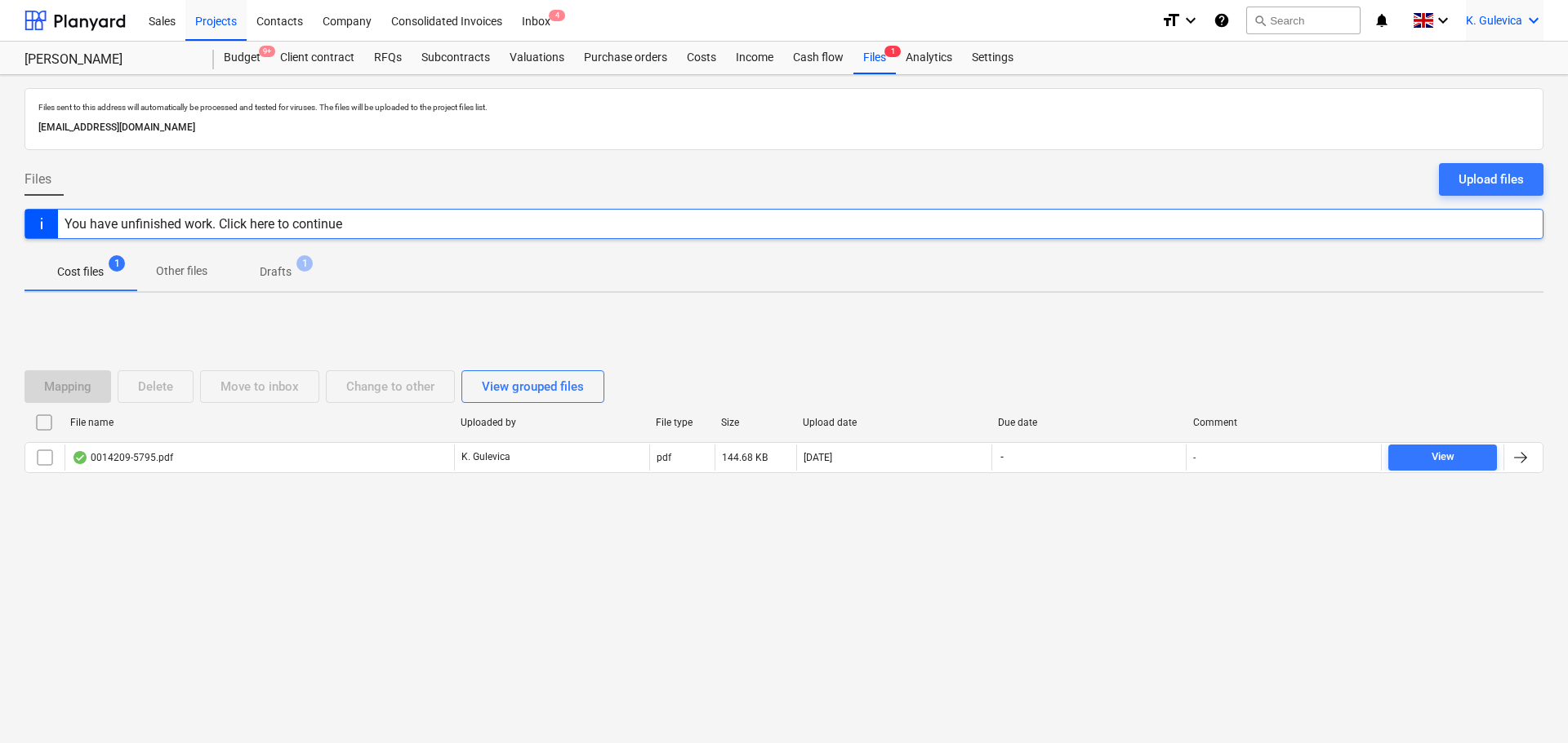
click at [1480, 16] on span "K. Gulevica" at bounding box center [1494, 20] width 57 height 13
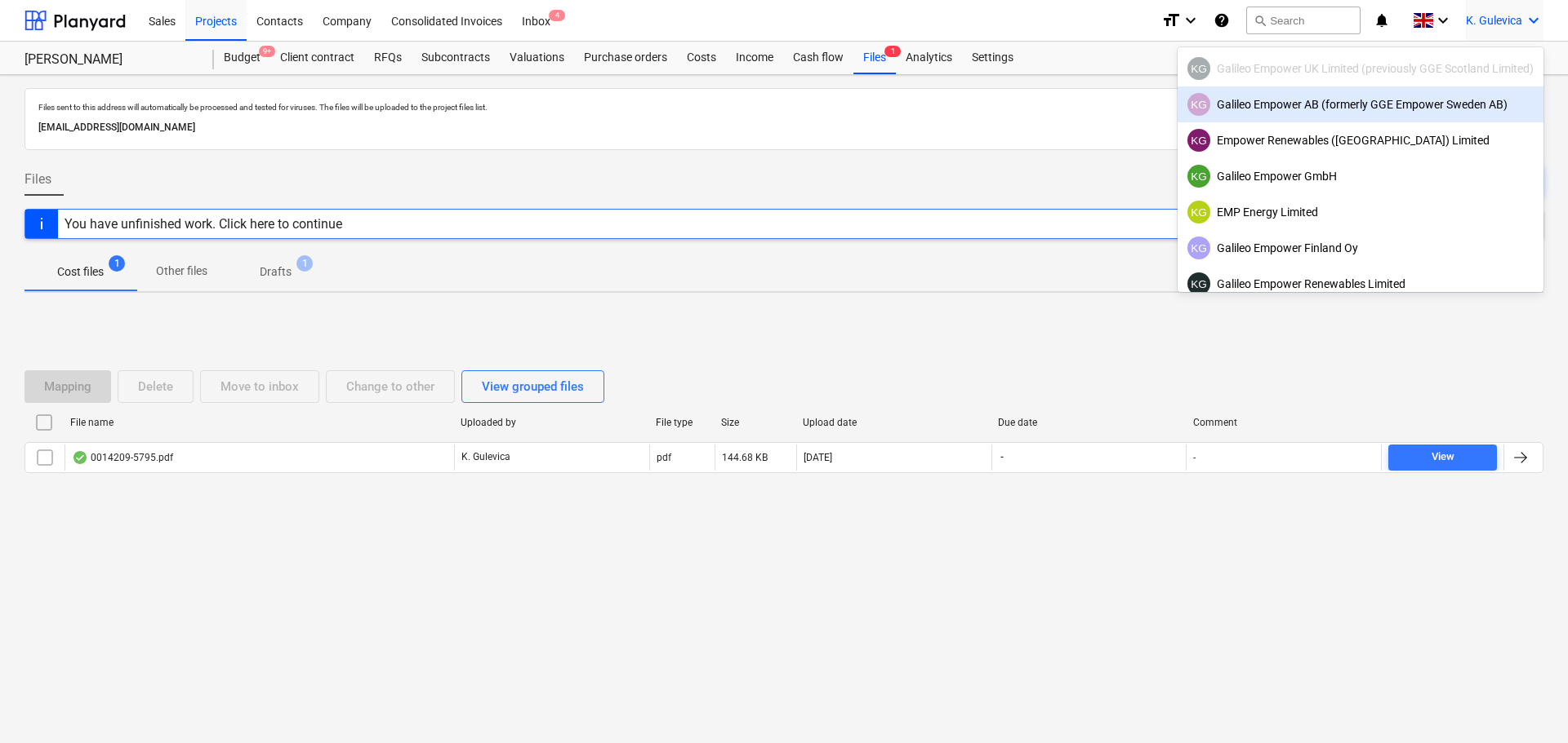
click at [1265, 103] on div "KG Galileo Empower AB (formerly GGE Empower Sweden AB)" at bounding box center [1360, 104] width 346 height 23
